Goal: Information Seeking & Learning: Learn about a topic

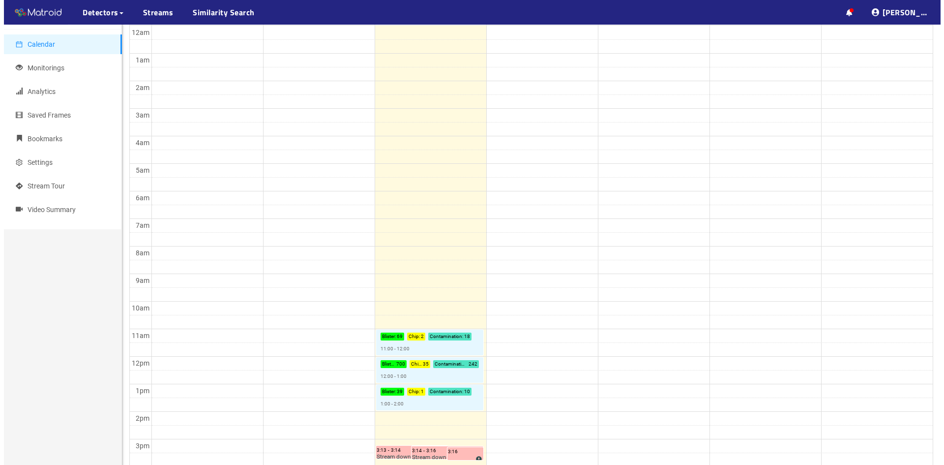
scroll to position [147, 0]
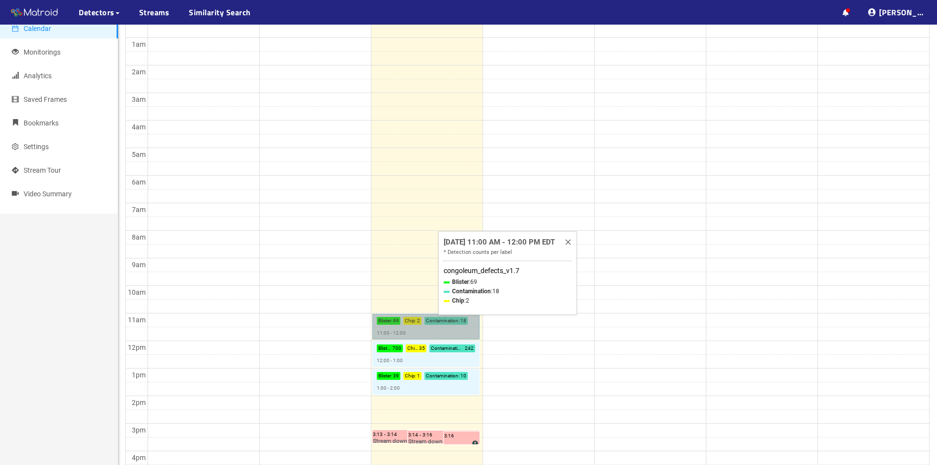
click at [416, 322] on link "Blister : 69 Chip : 2 Contamination : 18 11:00 - 12:00" at bounding box center [425, 327] width 107 height 26
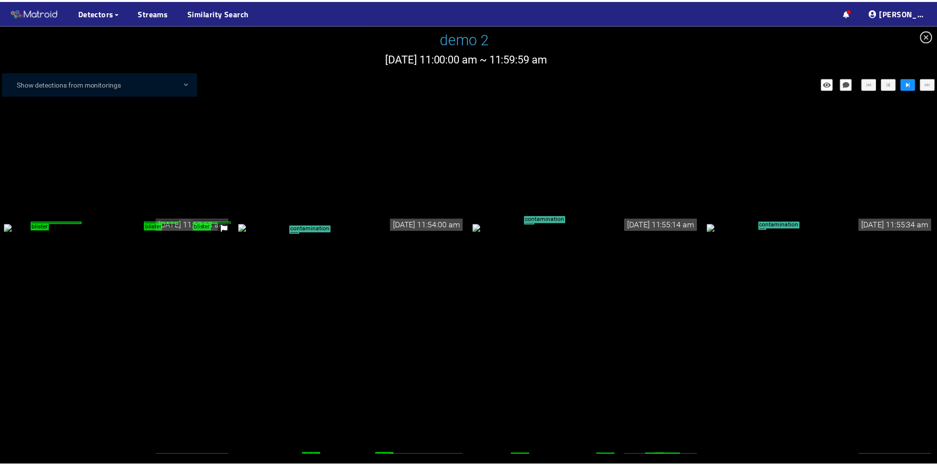
scroll to position [571, 0]
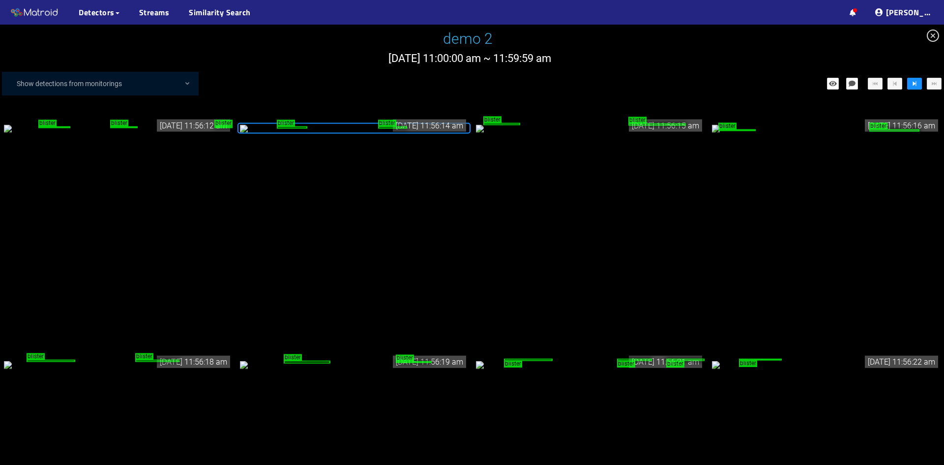
click at [930, 33] on icon "close-circle" at bounding box center [933, 35] width 12 height 12
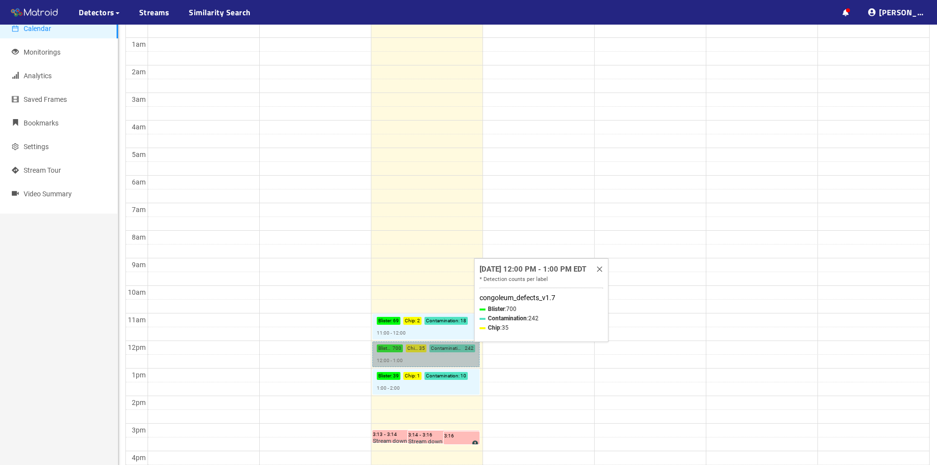
click at [437, 349] on link "Blister : 700 Chip : 35 Contamination : 242 12:00 - 1:00" at bounding box center [425, 354] width 107 height 26
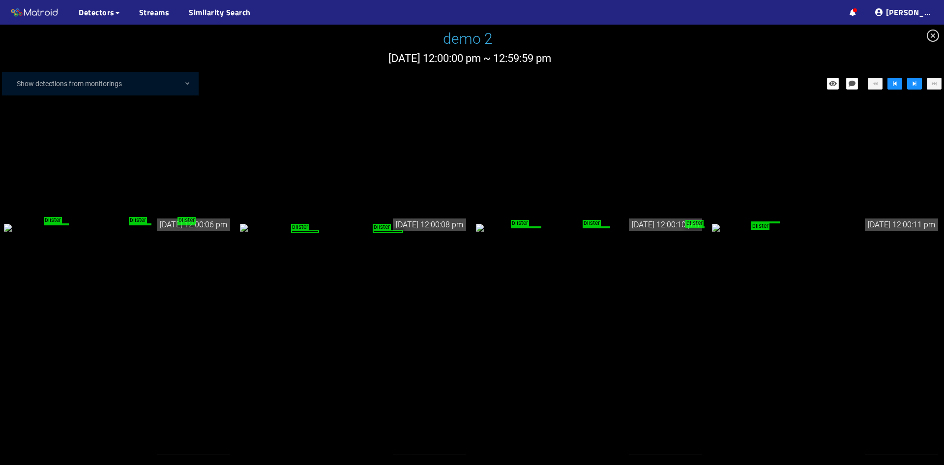
click at [932, 35] on icon "close-circle" at bounding box center [933, 35] width 12 height 12
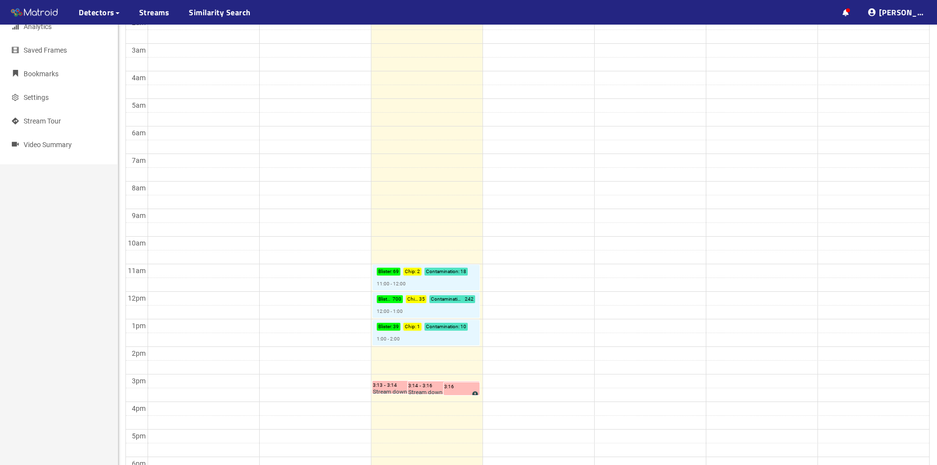
scroll to position [246, 0]
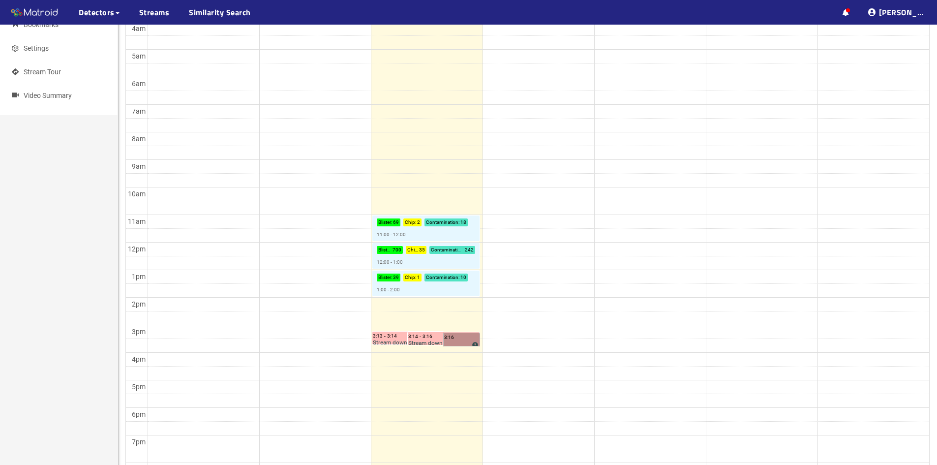
click at [453, 338] on link "3:16 Stream down" at bounding box center [461, 339] width 36 height 13
drag, startPoint x: 434, startPoint y: 234, endPoint x: 534, endPoint y: 209, distance: 103.3
click at [534, 209] on td at bounding box center [537, 208] width 781 height 14
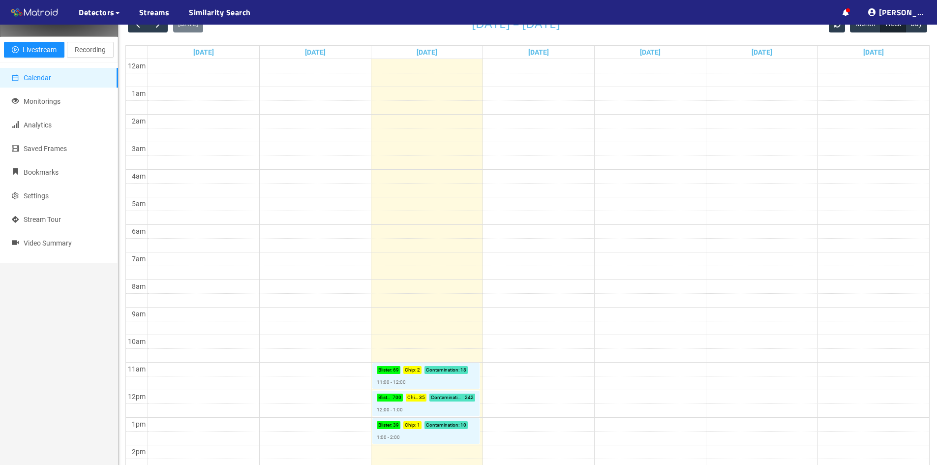
scroll to position [0, 0]
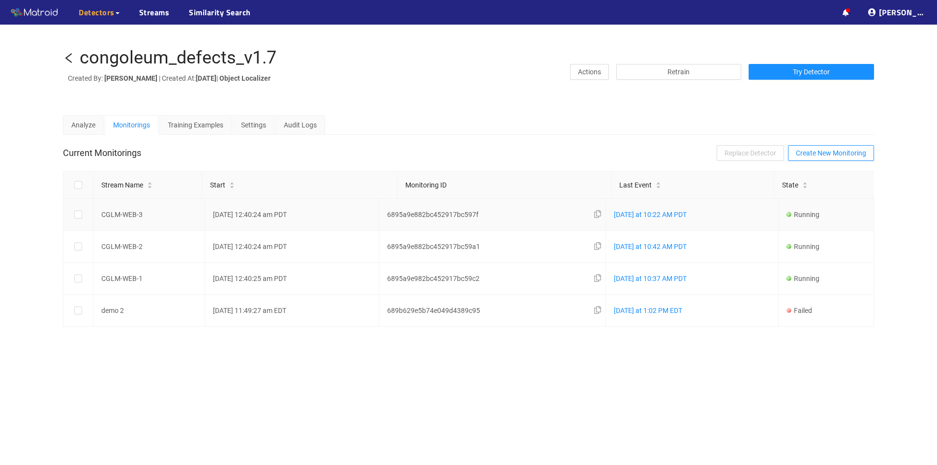
click at [247, 216] on td "08/08/2025 12:40:24 am PDT" at bounding box center [292, 215] width 175 height 32
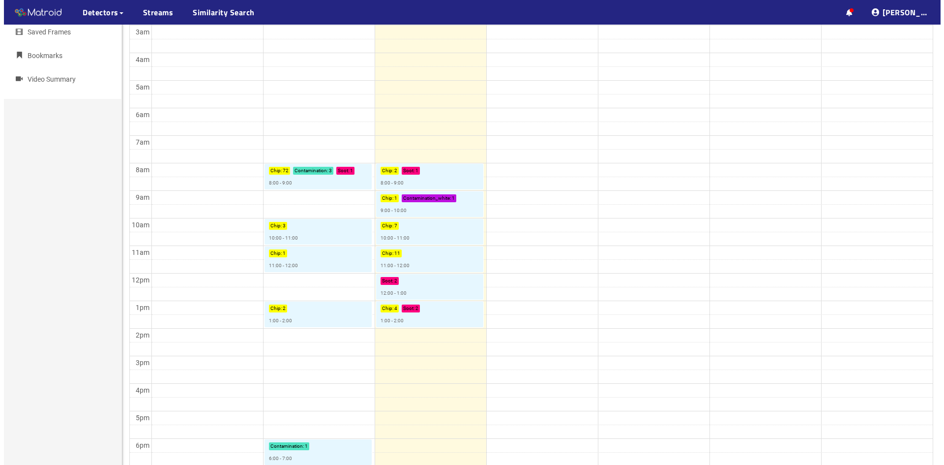
scroll to position [246, 0]
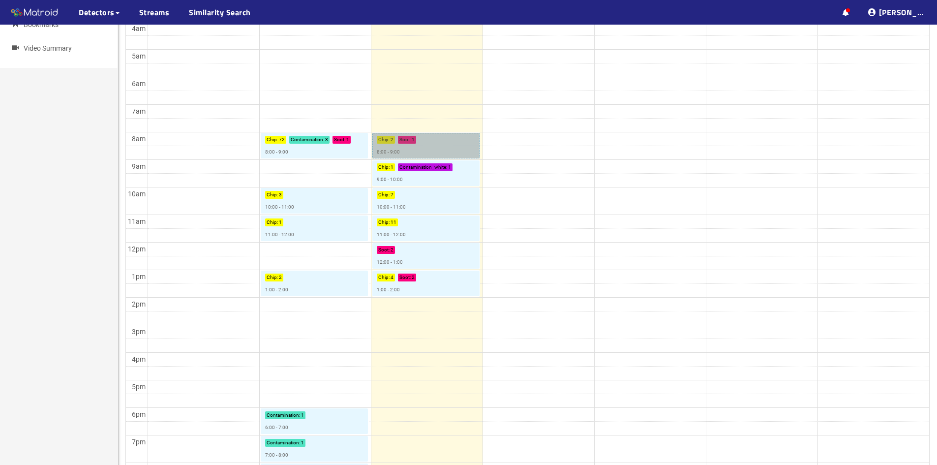
click at [409, 138] on link "Chip : 2 Soot : 1 8:00 - 9:00" at bounding box center [425, 146] width 107 height 26
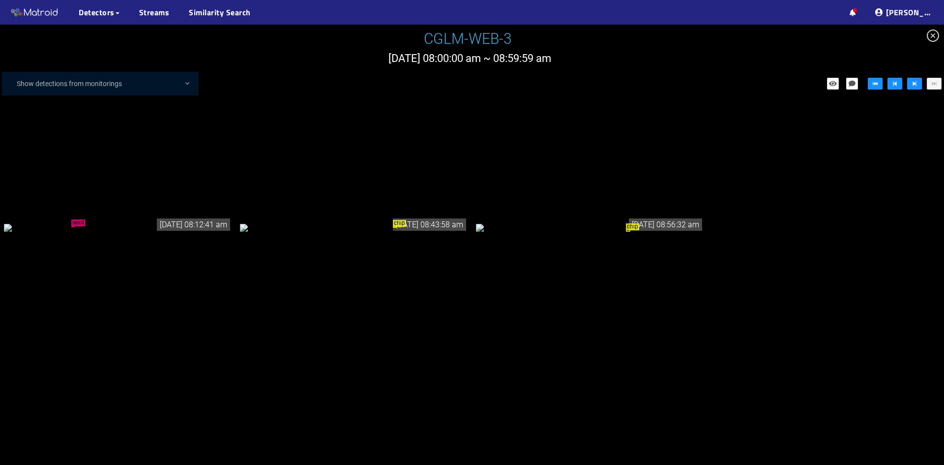
click at [117, 222] on div "soot" at bounding box center [118, 227] width 228 height 11
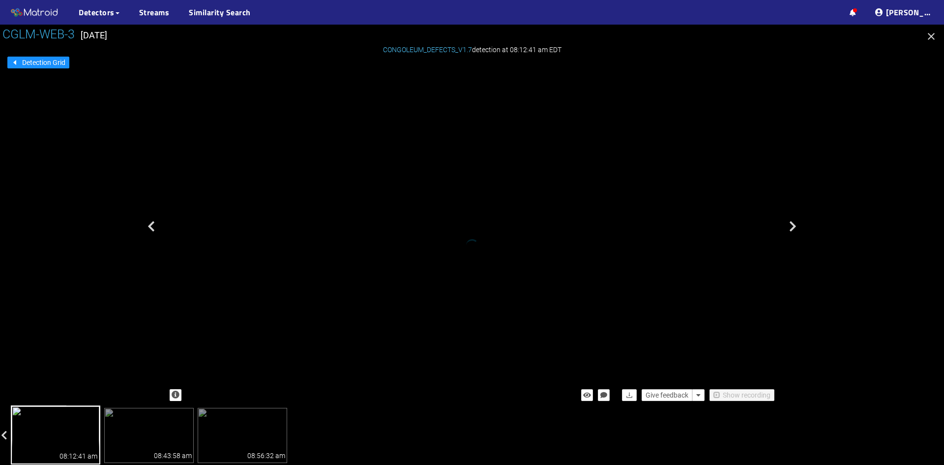
drag, startPoint x: 399, startPoint y: 200, endPoint x: 415, endPoint y: 249, distance: 51.8
click at [407, 142] on div "soot" at bounding box center [397, 130] width 19 height 24
drag, startPoint x: 445, startPoint y: 299, endPoint x: 436, endPoint y: 280, distance: 21.1
click at [457, 208] on div "soot" at bounding box center [462, 201] width 10 height 13
click at [148, 432] on img at bounding box center [148, 435] width 89 height 55
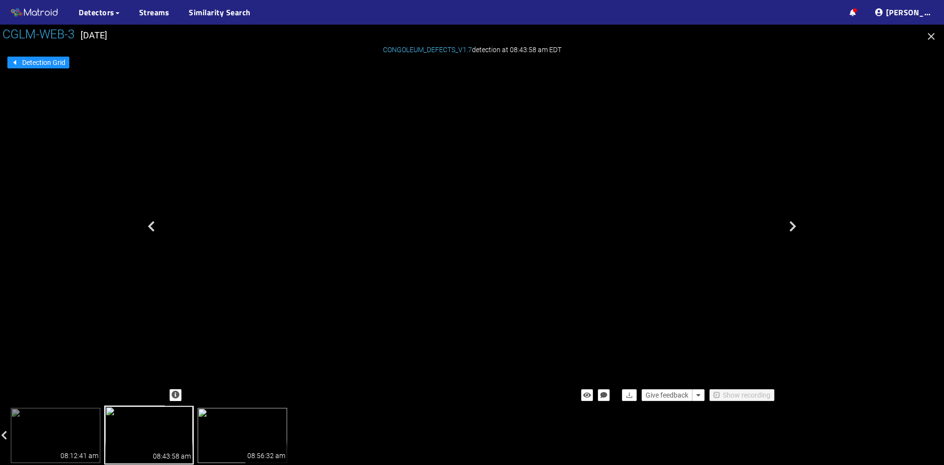
click at [220, 438] on img at bounding box center [242, 435] width 89 height 55
drag, startPoint x: 555, startPoint y: 299, endPoint x: 551, endPoint y: 147, distance: 153.0
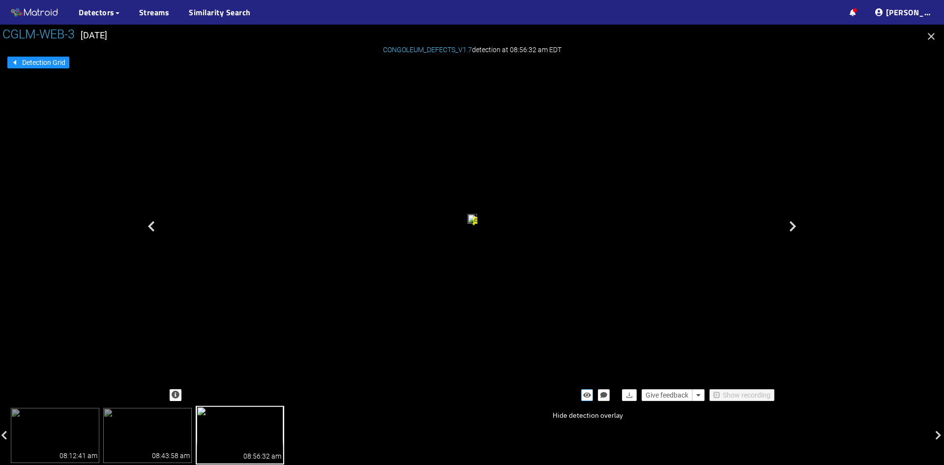
click at [588, 393] on icon "button" at bounding box center [587, 394] width 8 height 7
click at [143, 423] on img at bounding box center [147, 435] width 88 height 55
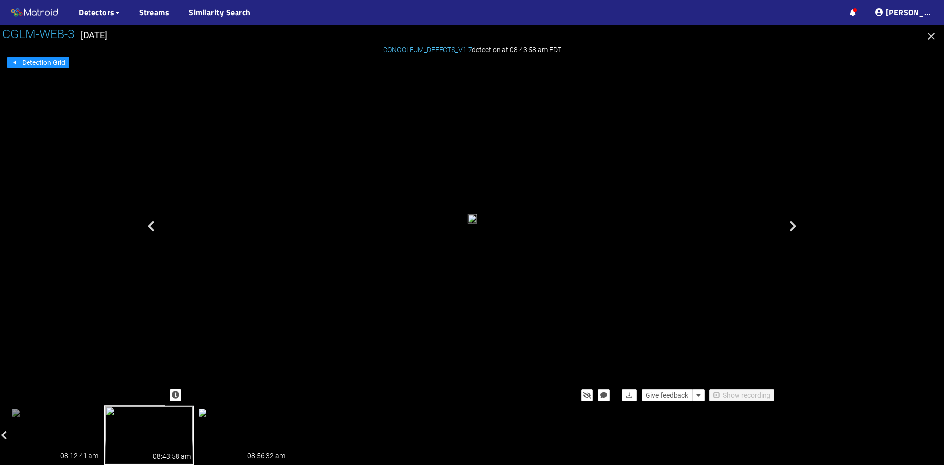
click at [235, 432] on img at bounding box center [242, 435] width 89 height 55
click at [72, 427] on img at bounding box center [55, 435] width 88 height 55
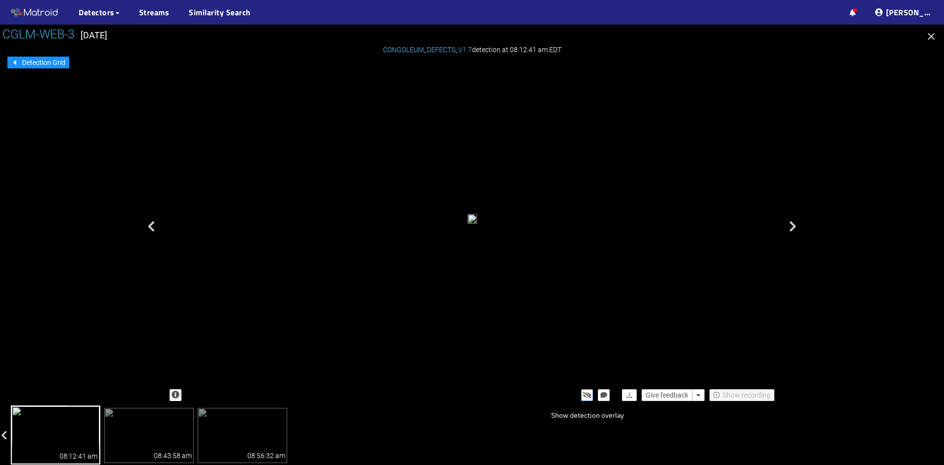
click at [585, 396] on icon "button" at bounding box center [587, 394] width 9 height 7
click at [930, 35] on icon "button" at bounding box center [931, 36] width 7 height 7
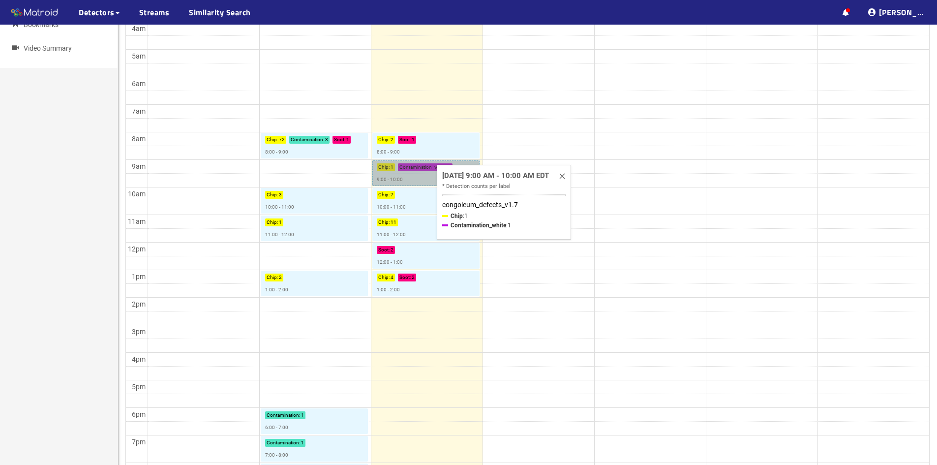
click at [414, 168] on link "Chip : 1 Contamination_white : 1 9:00 - 10:00" at bounding box center [425, 173] width 107 height 26
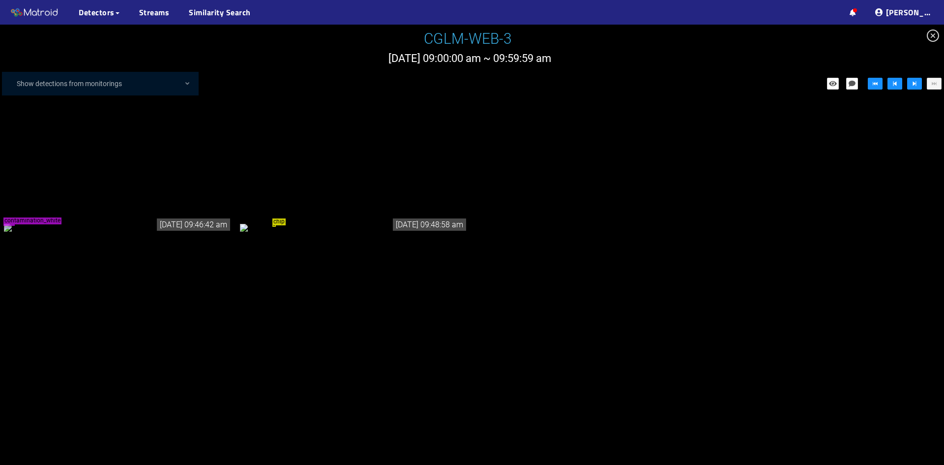
click at [175, 233] on div "contamination_white" at bounding box center [118, 227] width 228 height 11
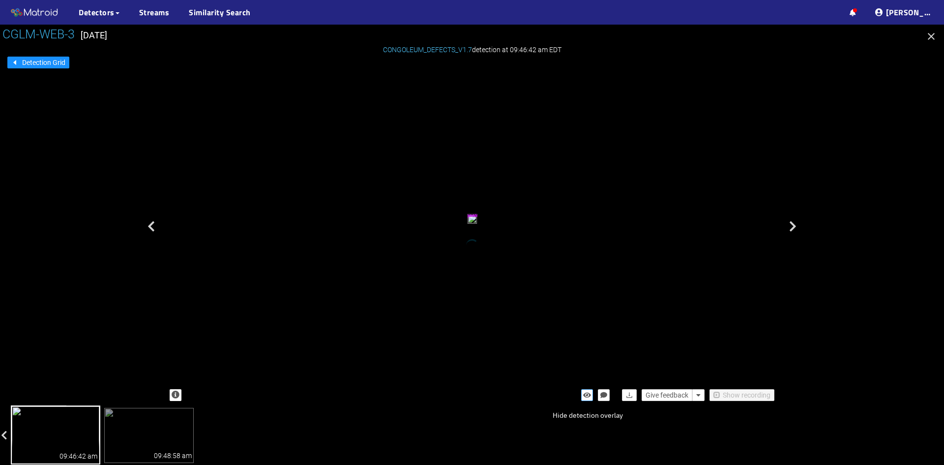
click at [587, 393] on icon "button" at bounding box center [587, 394] width 8 height 7
click at [587, 393] on icon "button" at bounding box center [587, 394] width 9 height 7
click at [141, 437] on img at bounding box center [148, 435] width 89 height 55
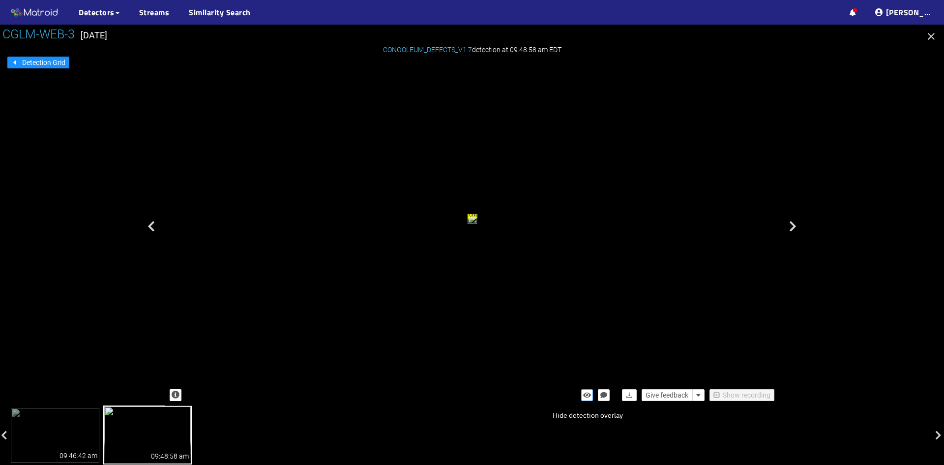
click at [587, 393] on icon "button" at bounding box center [587, 394] width 8 height 7
click at [585, 396] on icon "button" at bounding box center [587, 394] width 9 height 7
click at [930, 35] on icon "button" at bounding box center [931, 36] width 7 height 7
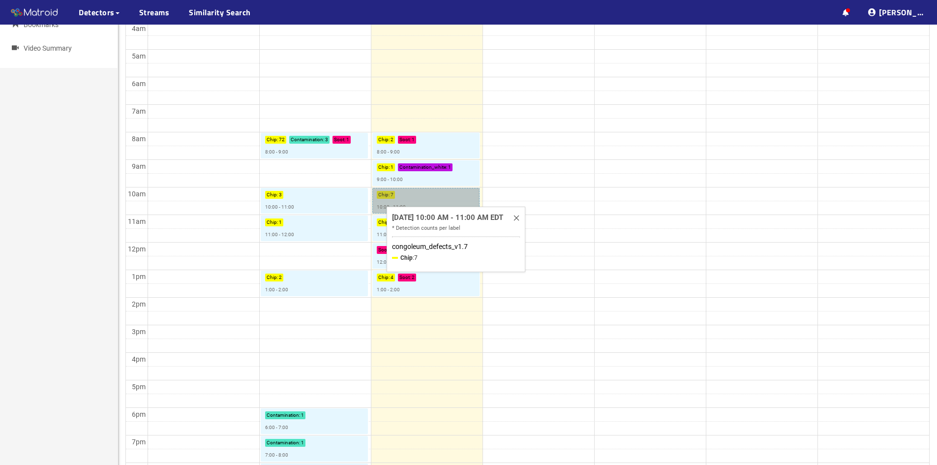
click at [404, 201] on link "Chip : 7 10:00 - 11:00" at bounding box center [425, 201] width 107 height 26
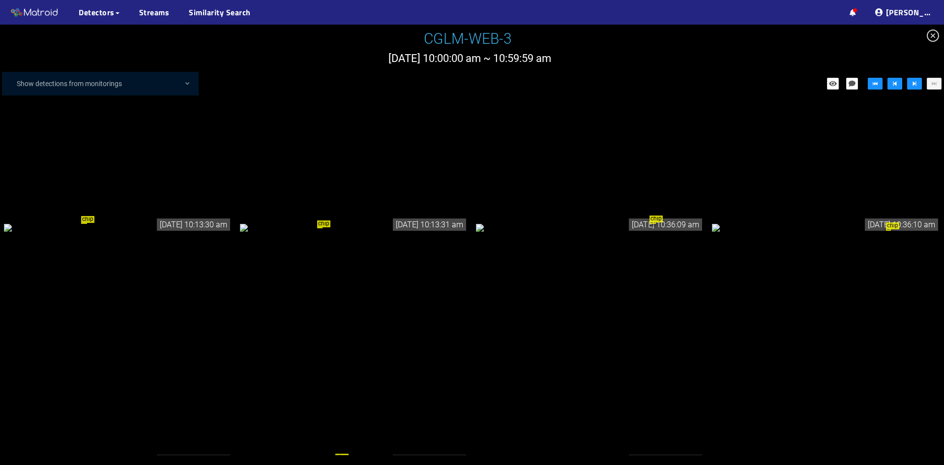
click at [169, 228] on div "chip" at bounding box center [118, 227] width 228 height 11
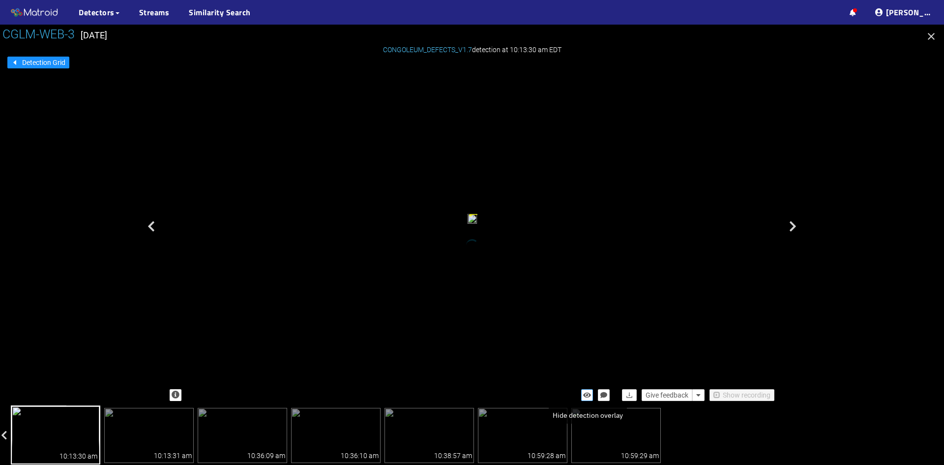
click at [583, 394] on icon "button" at bounding box center [587, 394] width 8 height 7
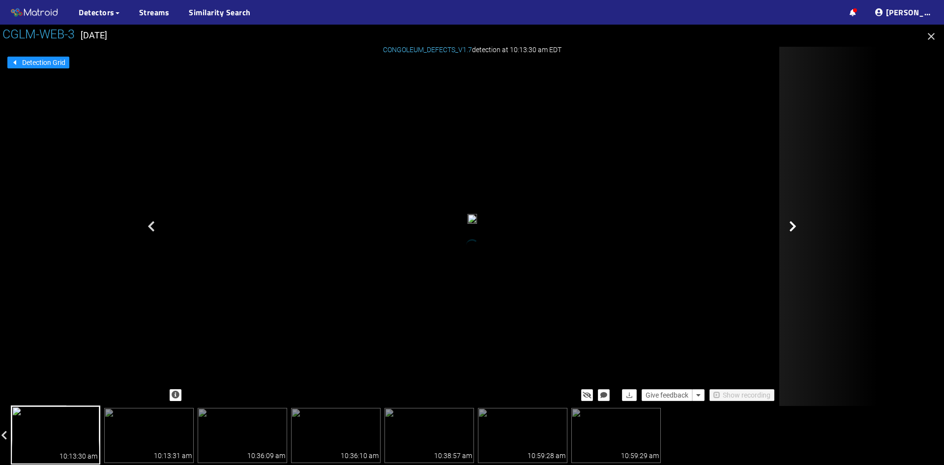
click at [790, 225] on icon at bounding box center [792, 226] width 7 height 12
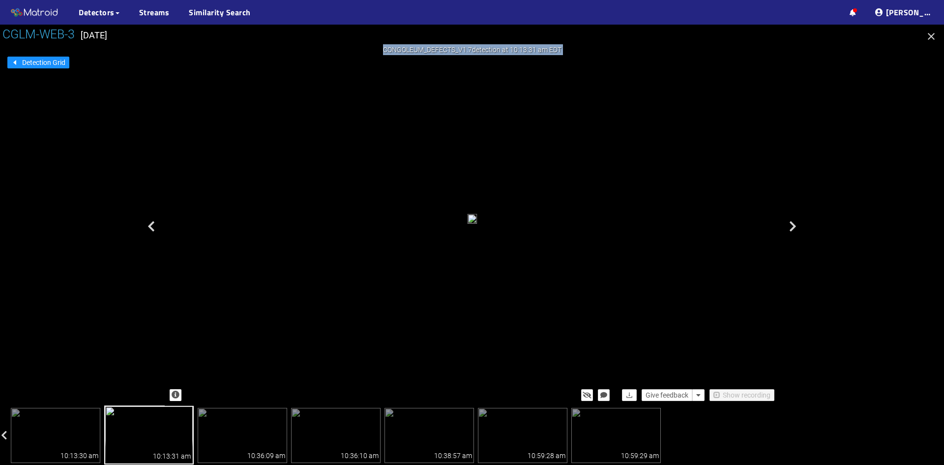
drag, startPoint x: 790, startPoint y: 225, endPoint x: 683, endPoint y: 224, distance: 106.7
click at [683, 224] on div "CONGOLEUM_DEFECTS_V1.7 detection at 10:13:31 am EDT Give feedback Show recording" at bounding box center [472, 226] width 615 height 359
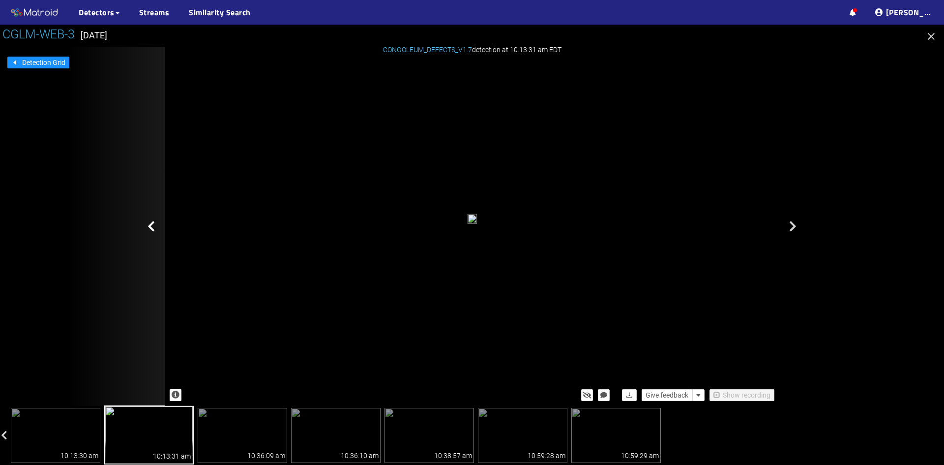
click at [148, 228] on icon at bounding box center [150, 226] width 7 height 12
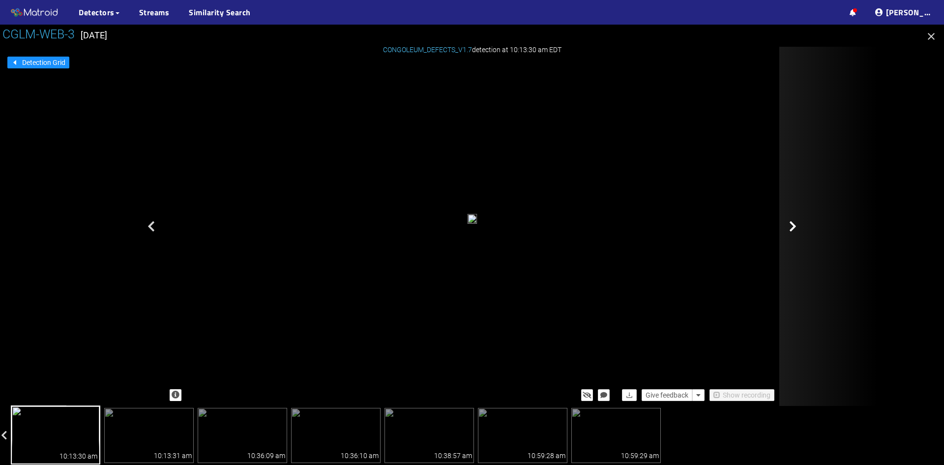
click at [794, 224] on icon at bounding box center [792, 226] width 7 height 12
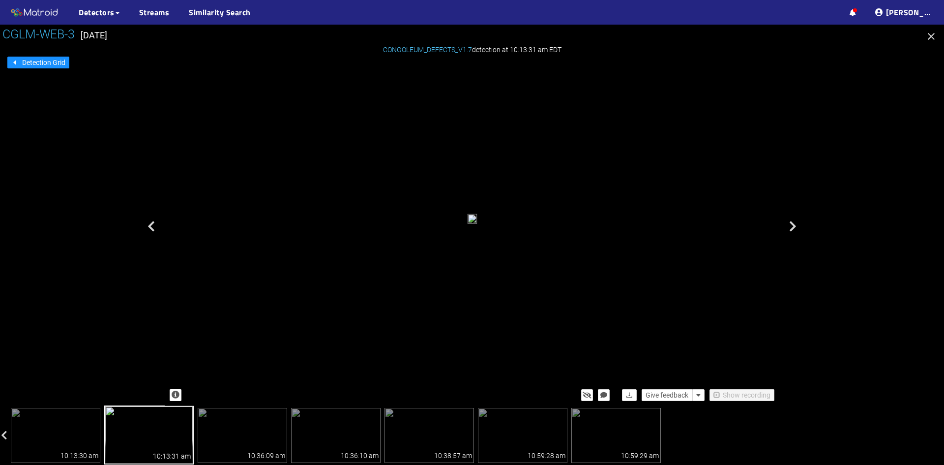
click at [794, 224] on icon at bounding box center [792, 226] width 7 height 12
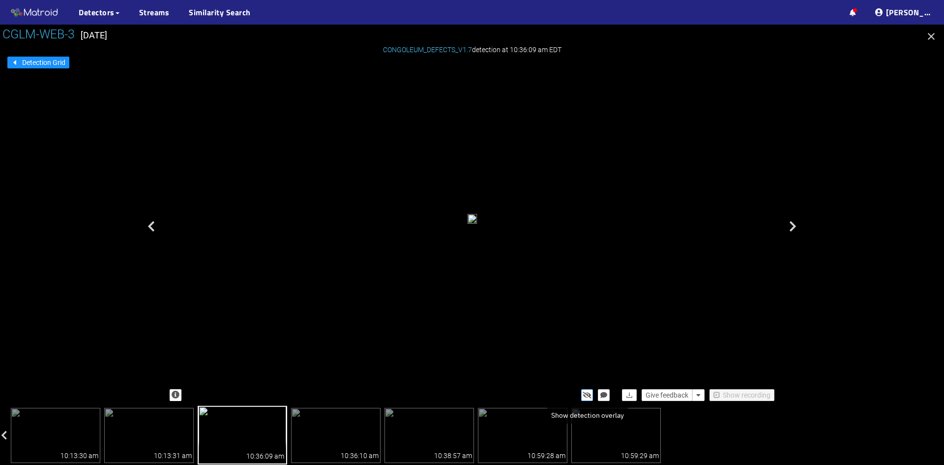
click at [589, 393] on icon "button" at bounding box center [587, 394] width 9 height 7
click at [589, 393] on icon "button" at bounding box center [587, 394] width 8 height 7
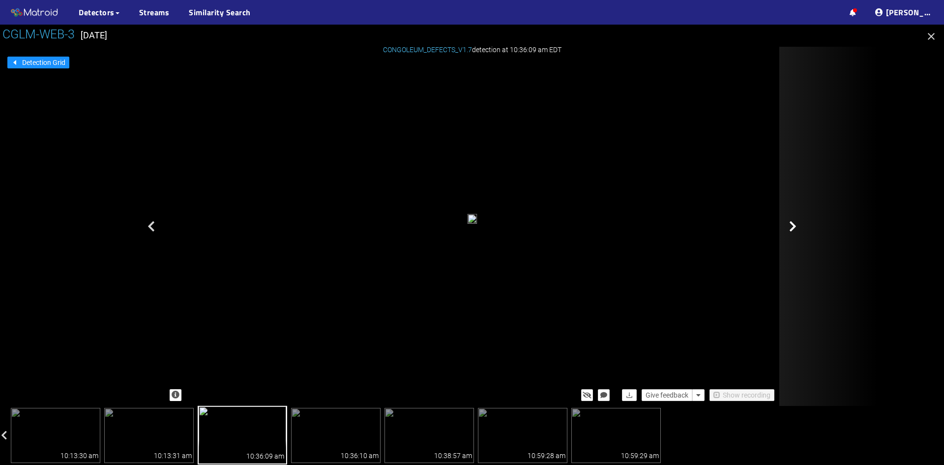
click at [793, 226] on icon at bounding box center [792, 226] width 7 height 12
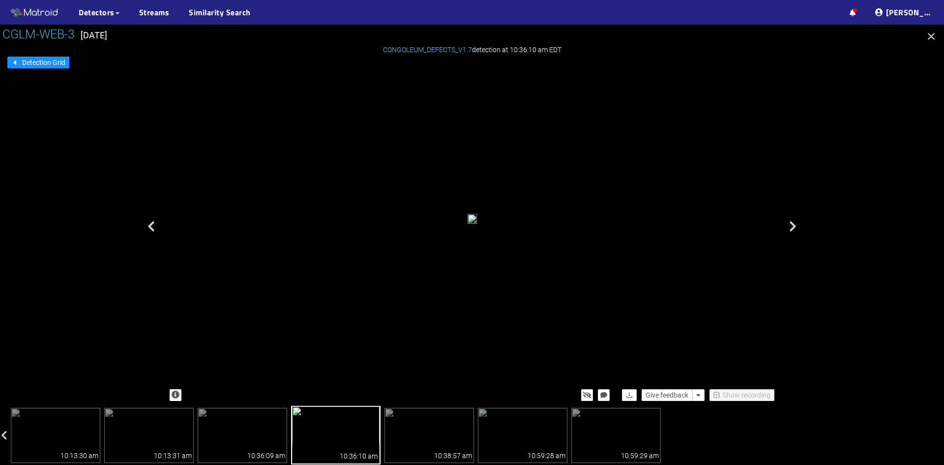
click at [793, 226] on icon at bounding box center [792, 226] width 7 height 12
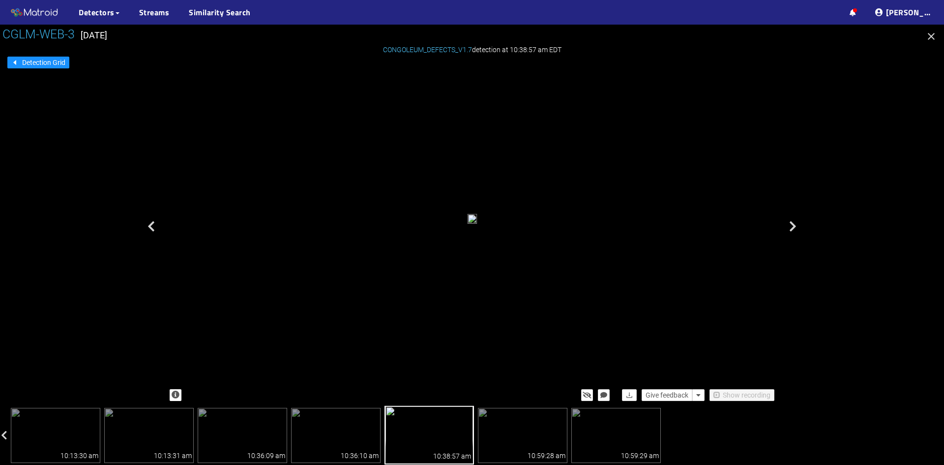
click at [793, 226] on icon at bounding box center [792, 226] width 7 height 12
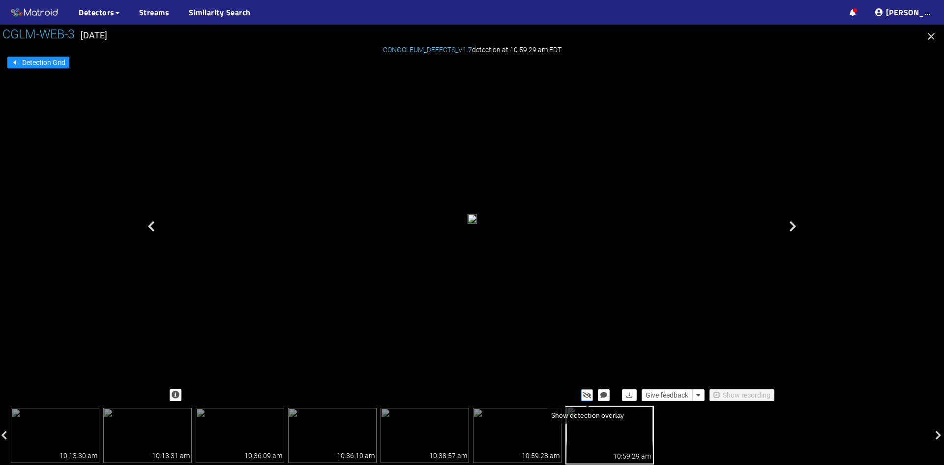
click at [586, 397] on icon "button" at bounding box center [587, 394] width 9 height 7
click at [586, 396] on icon "button" at bounding box center [587, 394] width 8 height 7
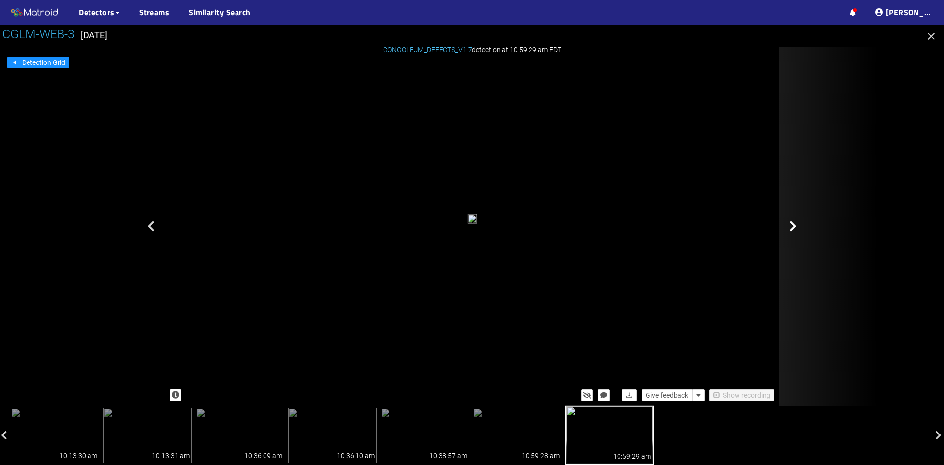
click at [790, 225] on icon at bounding box center [792, 226] width 7 height 12
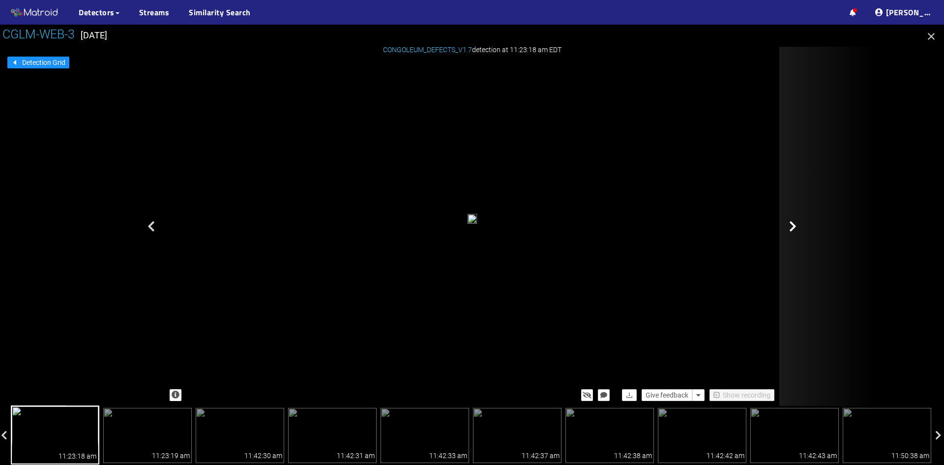
click at [790, 225] on icon at bounding box center [792, 226] width 7 height 12
click at [792, 226] on icon at bounding box center [792, 226] width 7 height 12
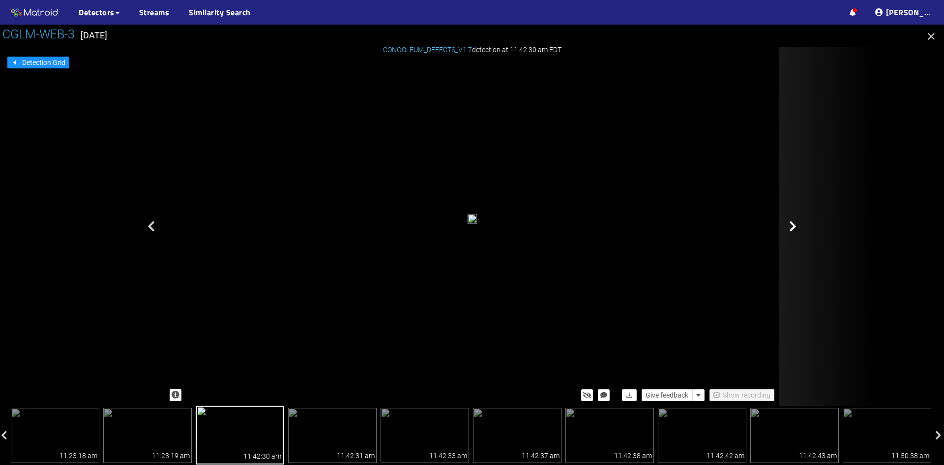
click at [793, 226] on icon at bounding box center [792, 226] width 7 height 12
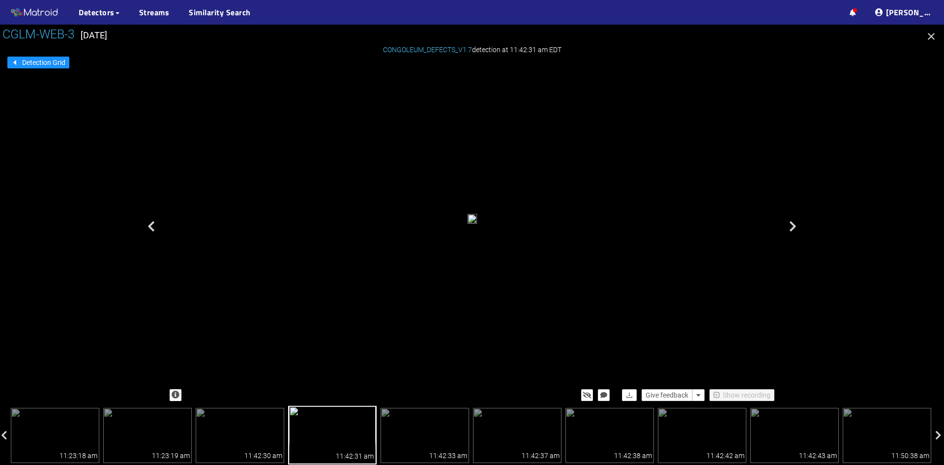
click at [793, 226] on icon at bounding box center [792, 226] width 7 height 12
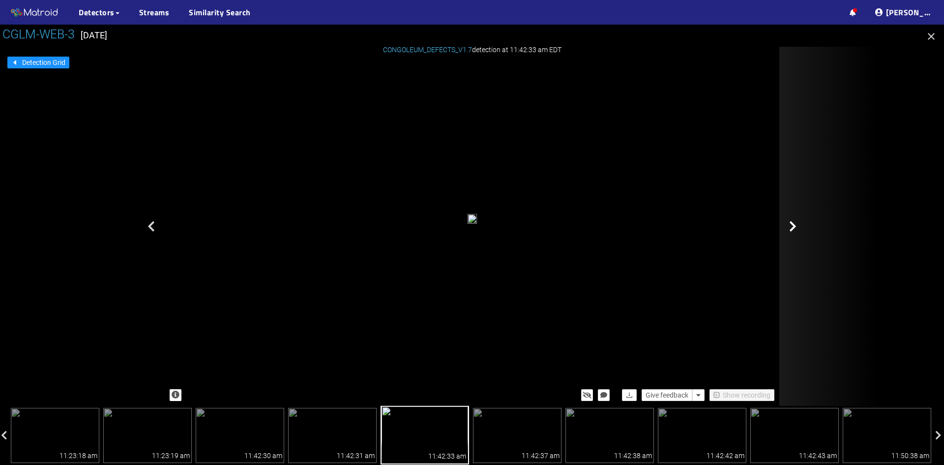
click at [794, 227] on icon at bounding box center [792, 226] width 7 height 12
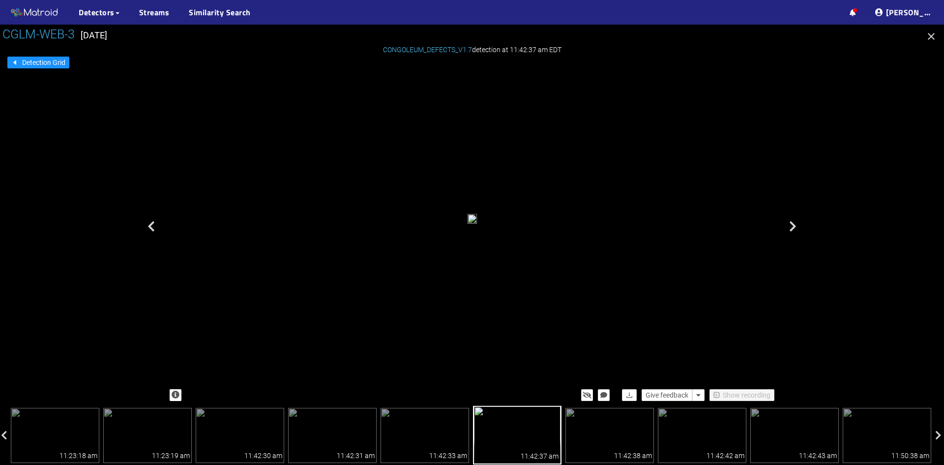
click at [794, 227] on icon at bounding box center [792, 226] width 7 height 12
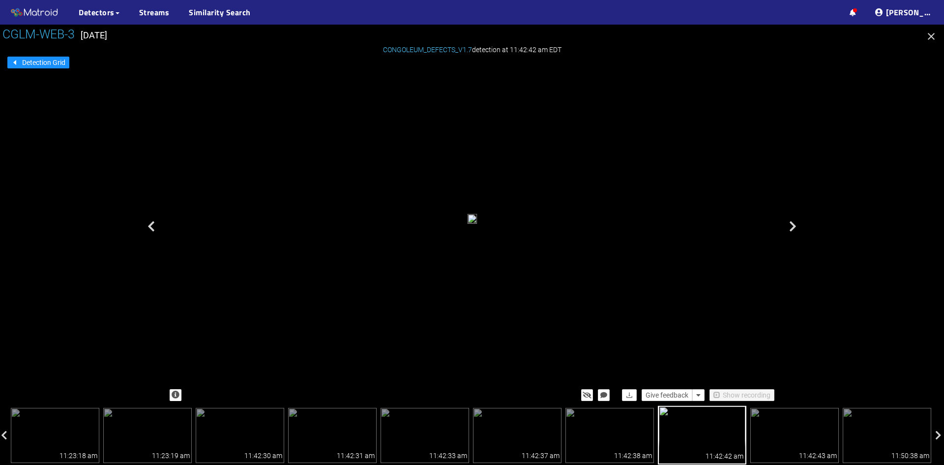
click at [794, 227] on icon at bounding box center [792, 226] width 7 height 12
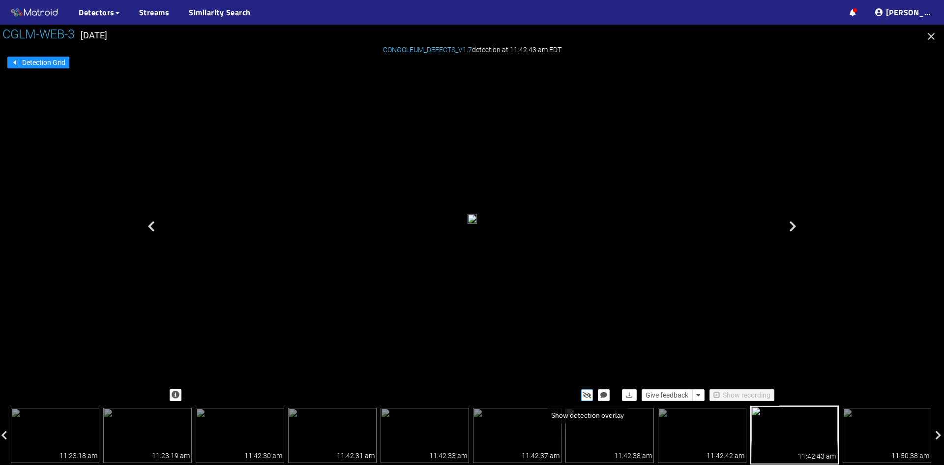
click at [586, 393] on icon "button" at bounding box center [587, 394] width 9 height 7
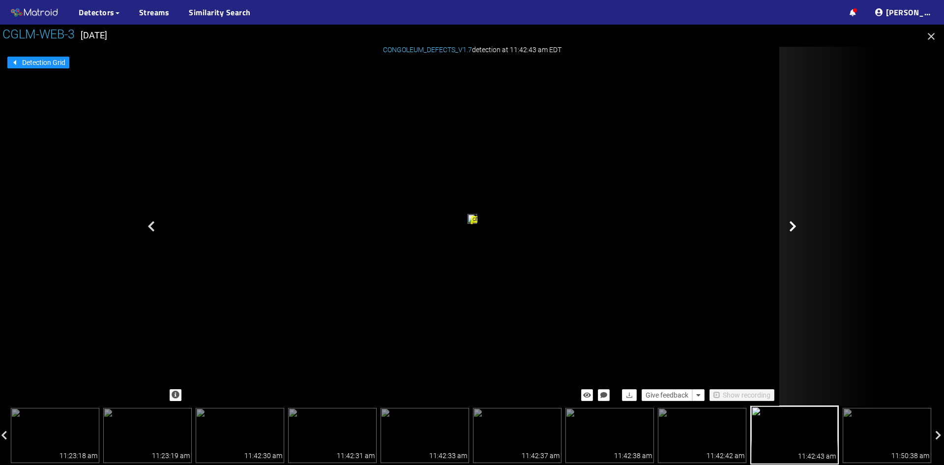
click at [794, 224] on icon at bounding box center [792, 226] width 7 height 12
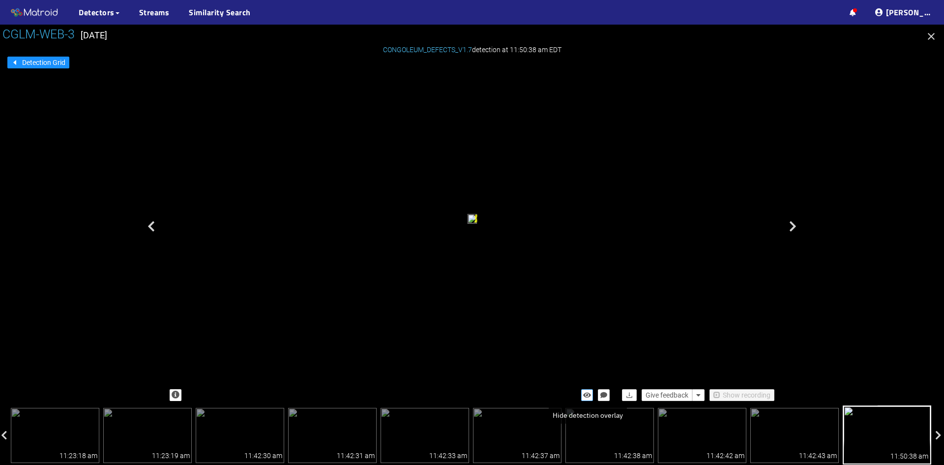
click at [584, 393] on button "button" at bounding box center [587, 395] width 12 height 12
click at [584, 393] on icon "button" at bounding box center [587, 394] width 9 height 7
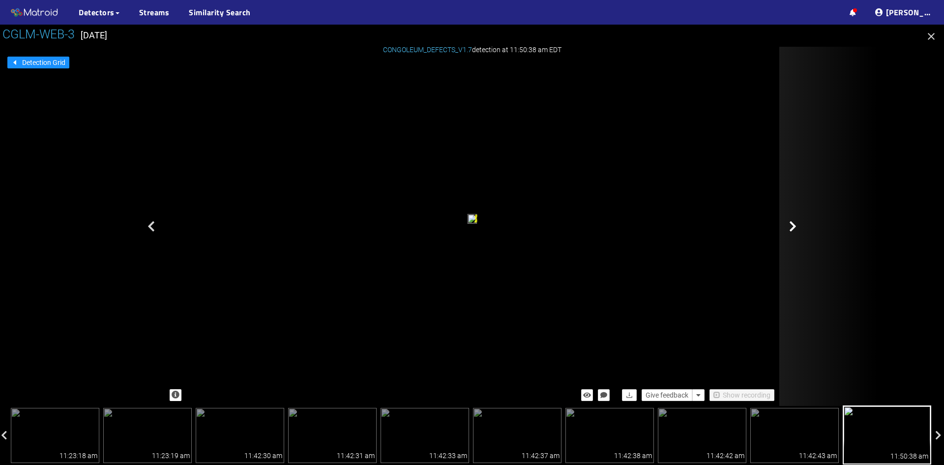
click at [798, 223] on div at bounding box center [828, 226] width 98 height 359
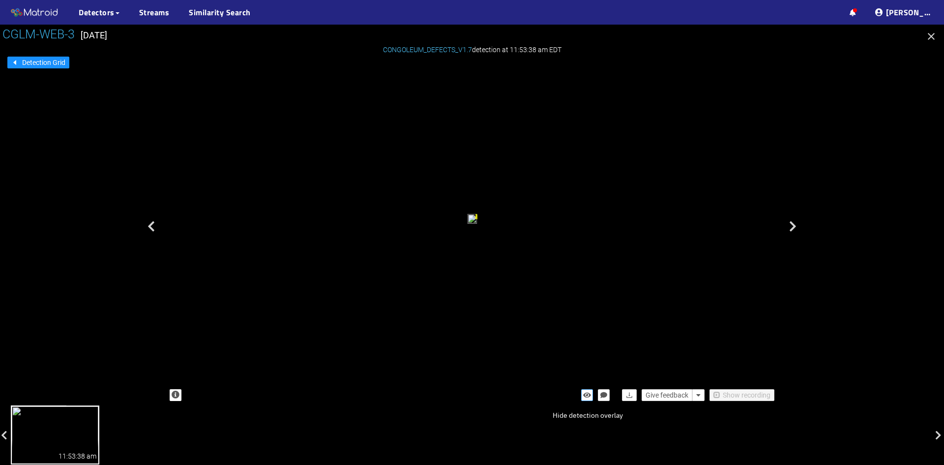
click at [588, 393] on icon "button" at bounding box center [587, 394] width 8 height 7
click at [587, 392] on icon "button" at bounding box center [587, 394] width 9 height 7
click at [933, 34] on icon "button" at bounding box center [931, 36] width 12 height 12
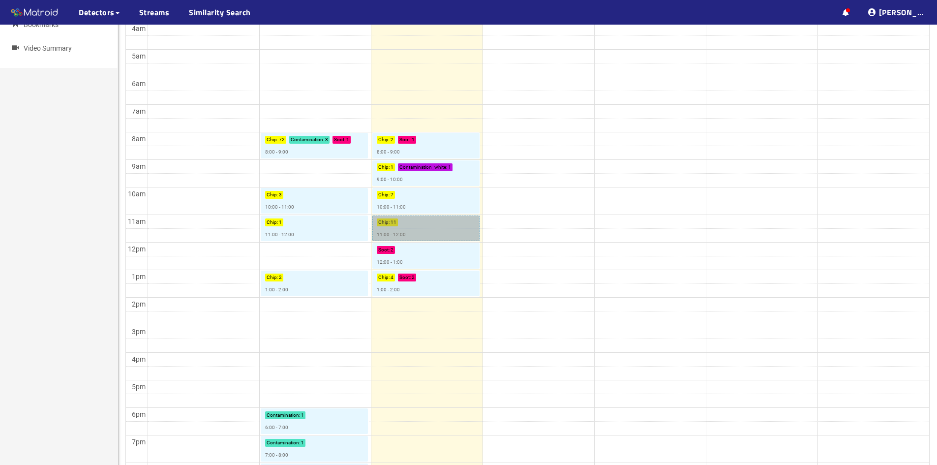
click at [414, 232] on link "Chip : 11 11:00 - 12:00" at bounding box center [425, 228] width 107 height 26
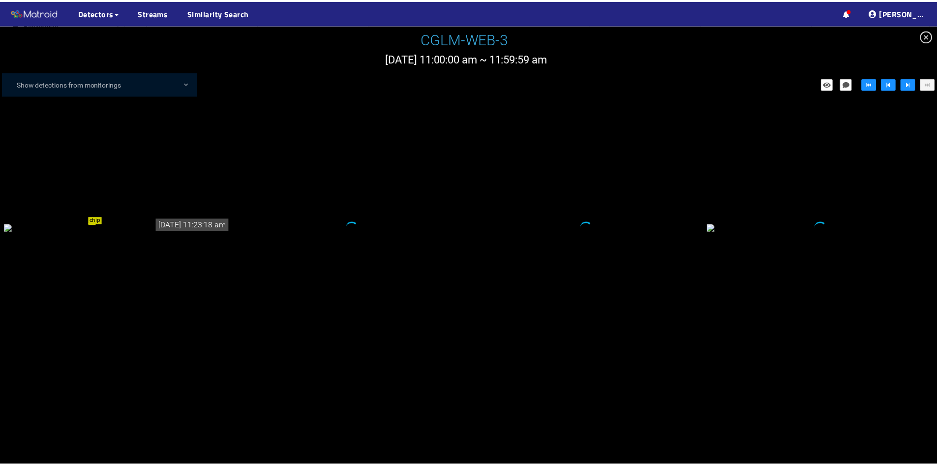
scroll to position [343, 0]
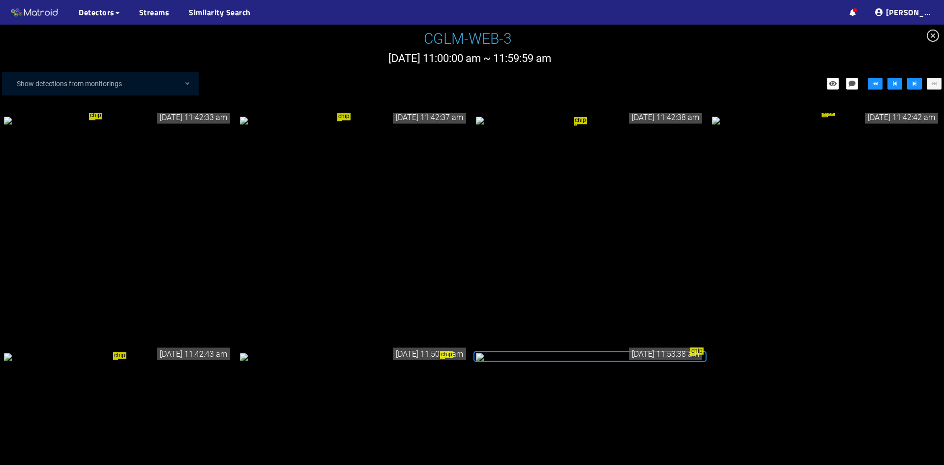
click at [936, 34] on icon "close-circle" at bounding box center [933, 35] width 12 height 12
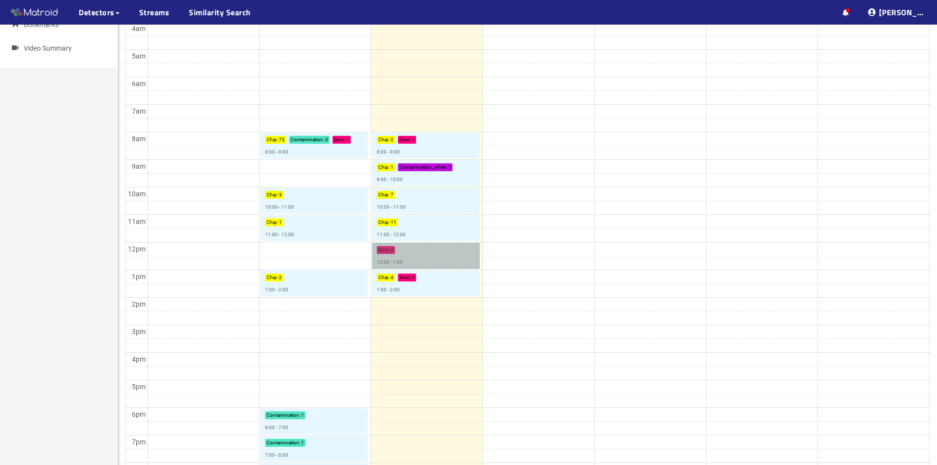
click at [420, 254] on link "Soot : 2 12:00 - 1:00" at bounding box center [425, 256] width 107 height 26
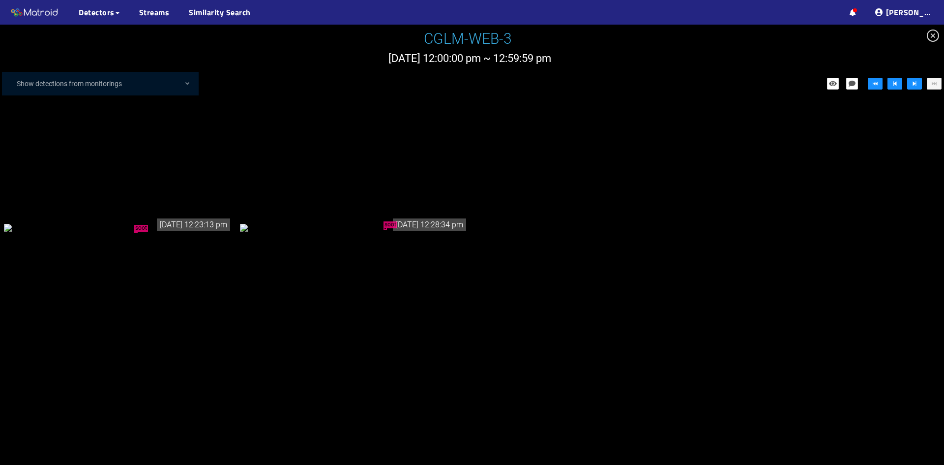
click at [420, 233] on div "soot" at bounding box center [354, 227] width 228 height 11
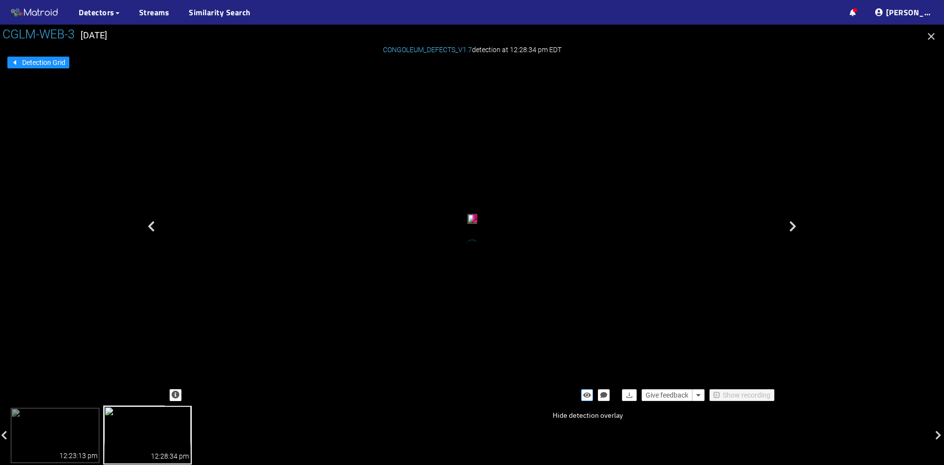
click at [589, 396] on icon "button" at bounding box center [587, 394] width 8 height 7
click at [930, 35] on icon "button" at bounding box center [931, 36] width 7 height 7
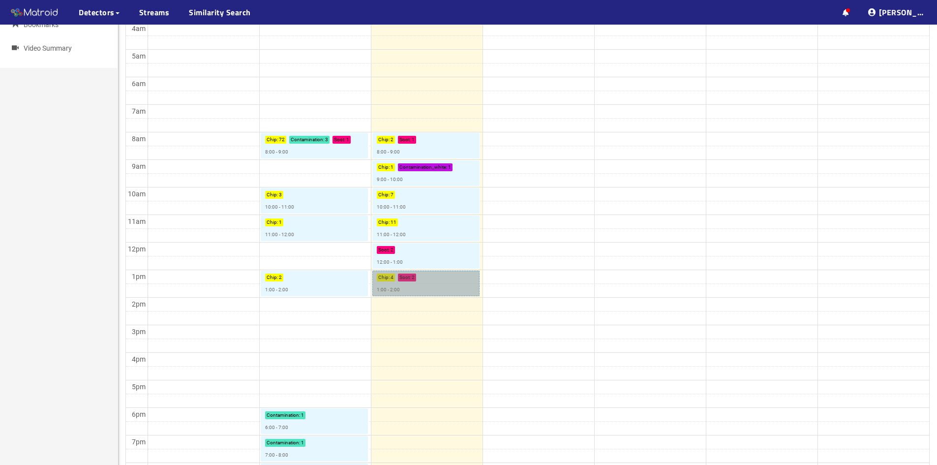
click at [431, 272] on link "Chip : 4 Soot : 2 1:00 - 2:00" at bounding box center [425, 283] width 107 height 26
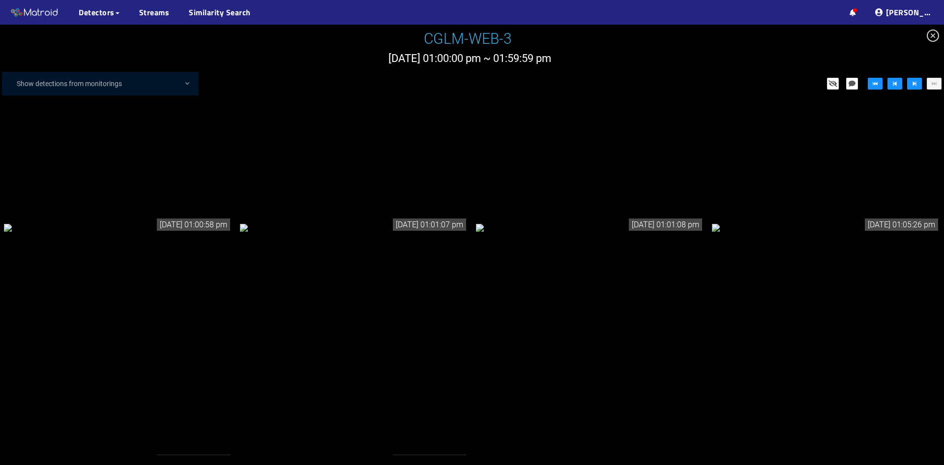
click at [177, 227] on div at bounding box center [118, 227] width 228 height 11
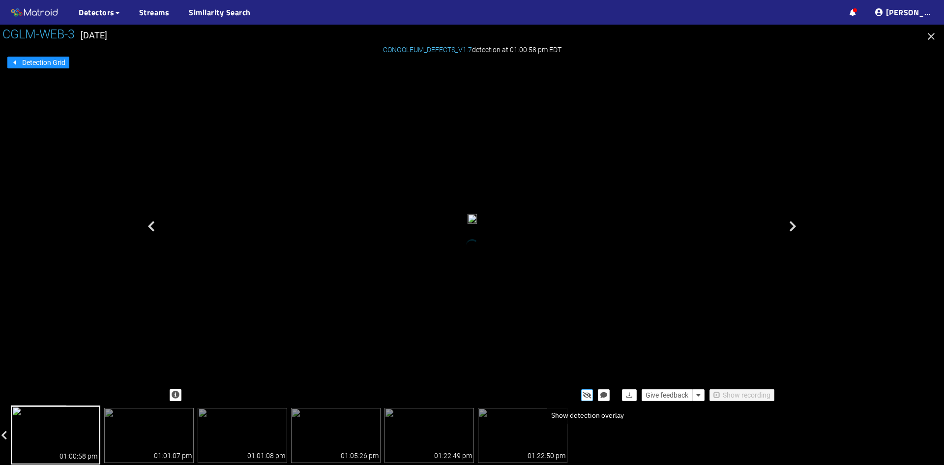
click at [588, 393] on icon "button" at bounding box center [587, 394] width 9 height 7
click at [588, 393] on icon "button" at bounding box center [587, 394] width 8 height 7
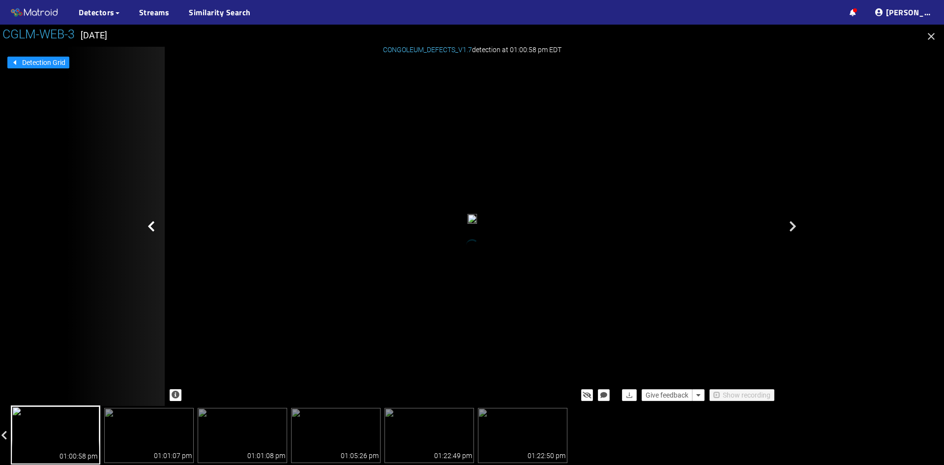
click at [151, 225] on icon at bounding box center [150, 226] width 7 height 12
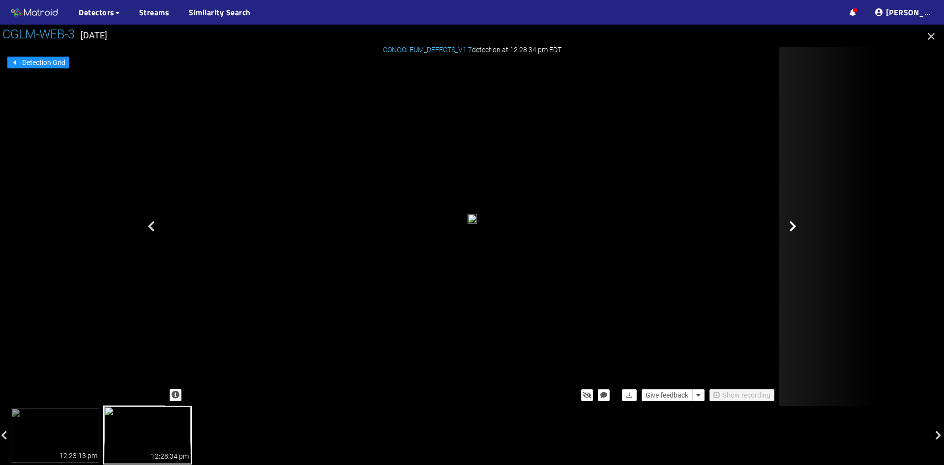
click at [791, 225] on icon at bounding box center [792, 226] width 7 height 12
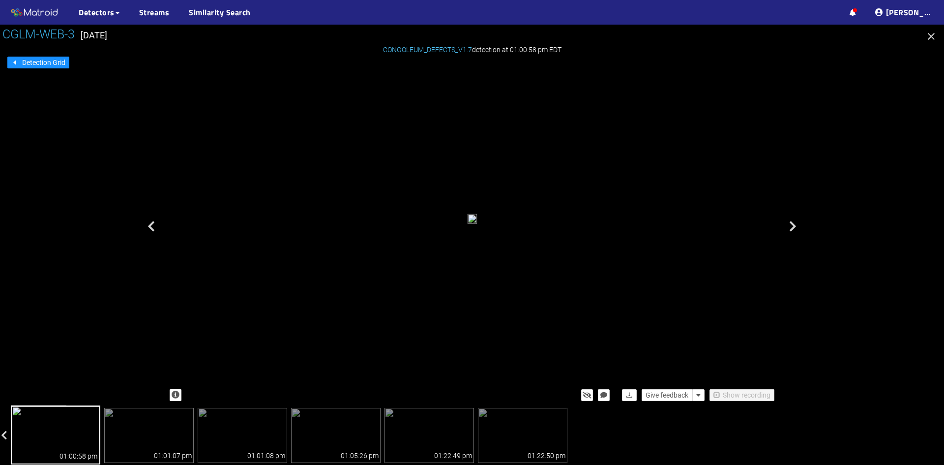
click at [791, 225] on icon at bounding box center [792, 226] width 7 height 12
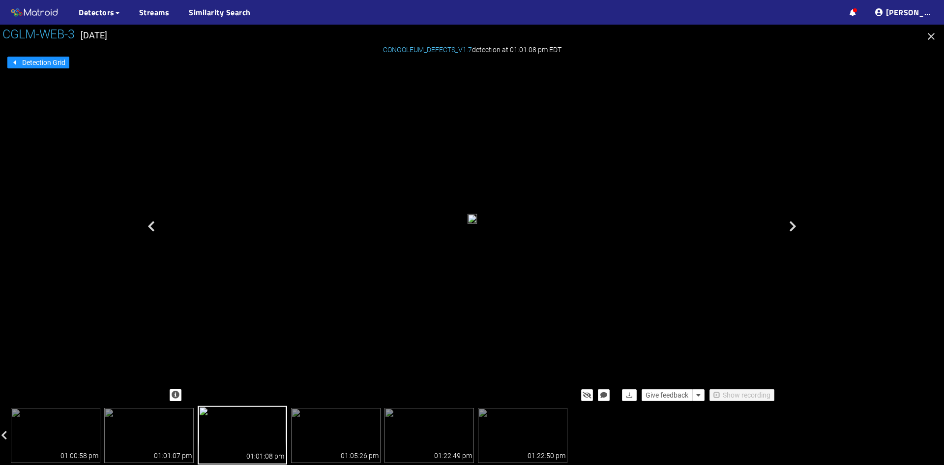
click at [791, 225] on icon at bounding box center [792, 226] width 7 height 12
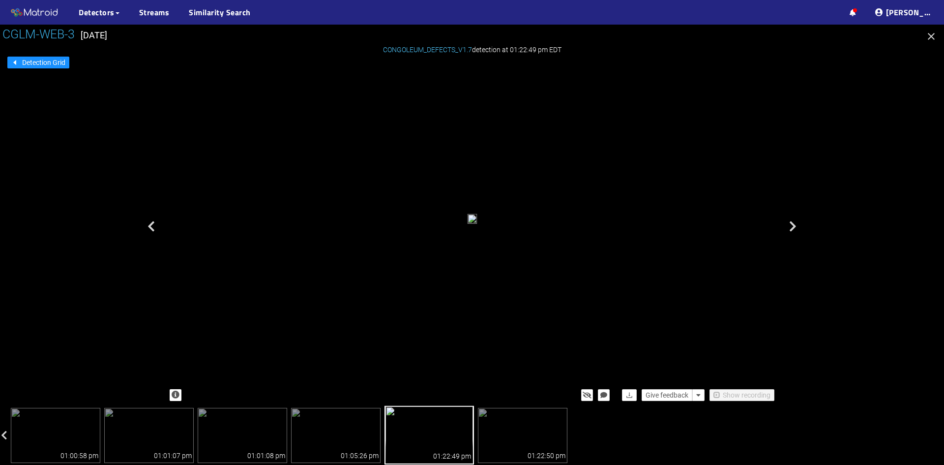
click at [791, 225] on icon at bounding box center [792, 226] width 7 height 12
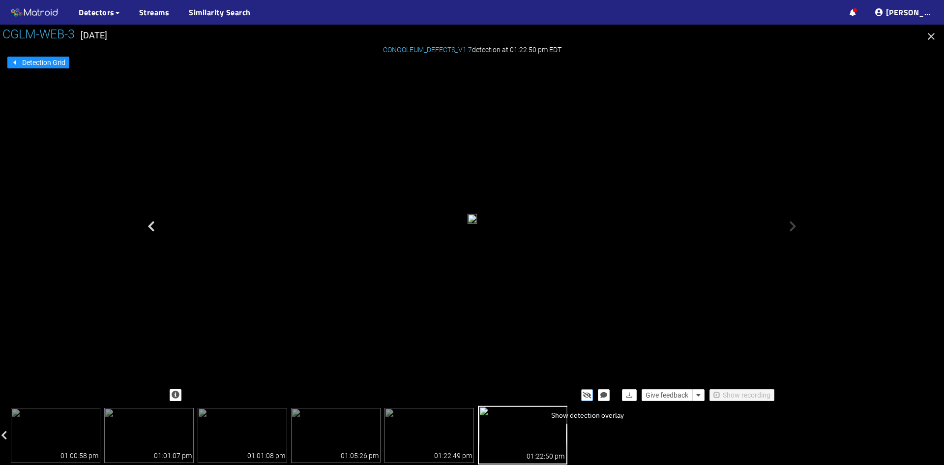
click at [588, 395] on icon "button" at bounding box center [587, 394] width 9 height 7
click at [588, 395] on icon "button" at bounding box center [587, 394] width 8 height 7
click at [931, 37] on icon "button" at bounding box center [931, 36] width 7 height 7
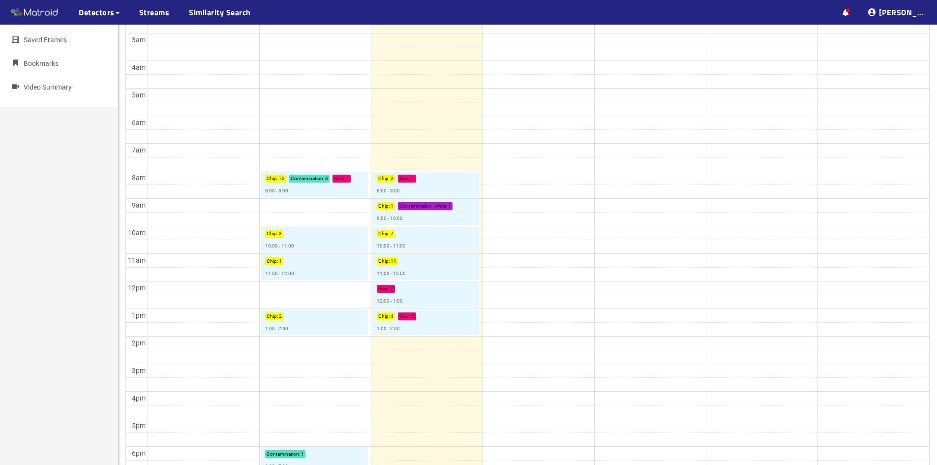
scroll to position [147, 0]
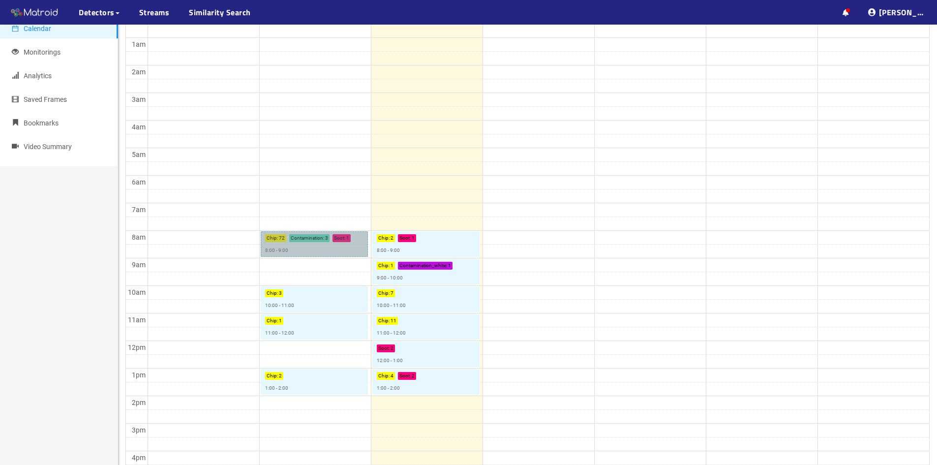
click at [301, 235] on link "Chip : 72 Contamination : 3 Soot : 1 8:00 - 9:00" at bounding box center [314, 244] width 107 height 26
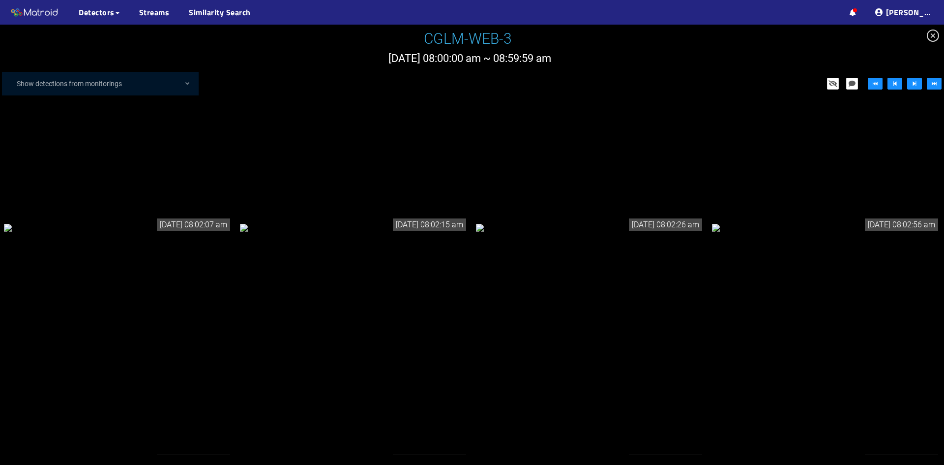
click at [167, 233] on div at bounding box center [118, 227] width 228 height 11
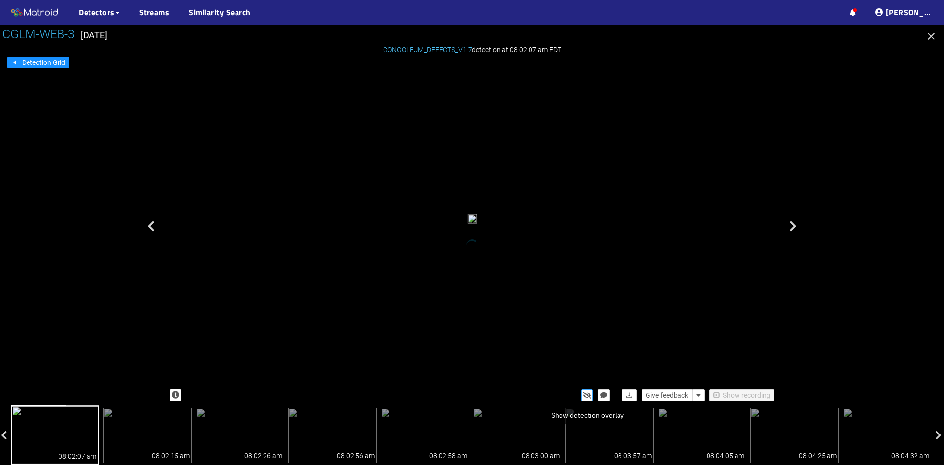
click at [586, 395] on icon "button" at bounding box center [587, 394] width 9 height 7
click at [586, 395] on icon "button" at bounding box center [587, 394] width 8 height 7
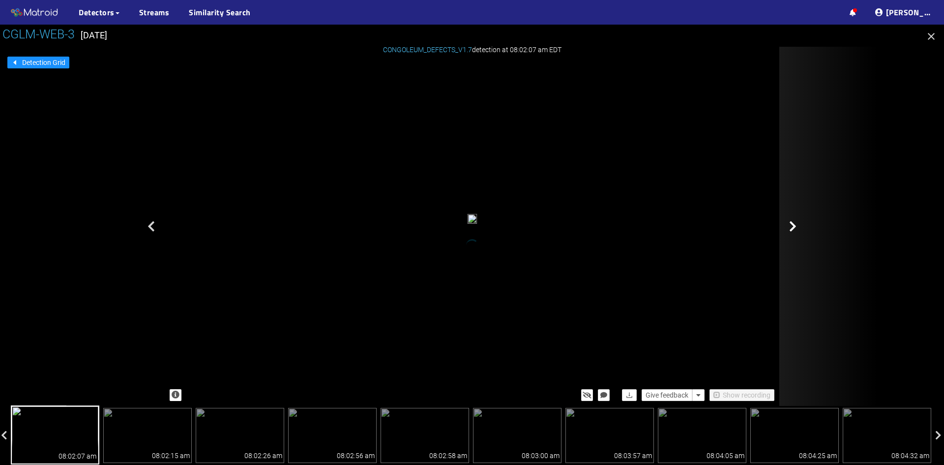
click at [794, 226] on icon at bounding box center [792, 226] width 7 height 12
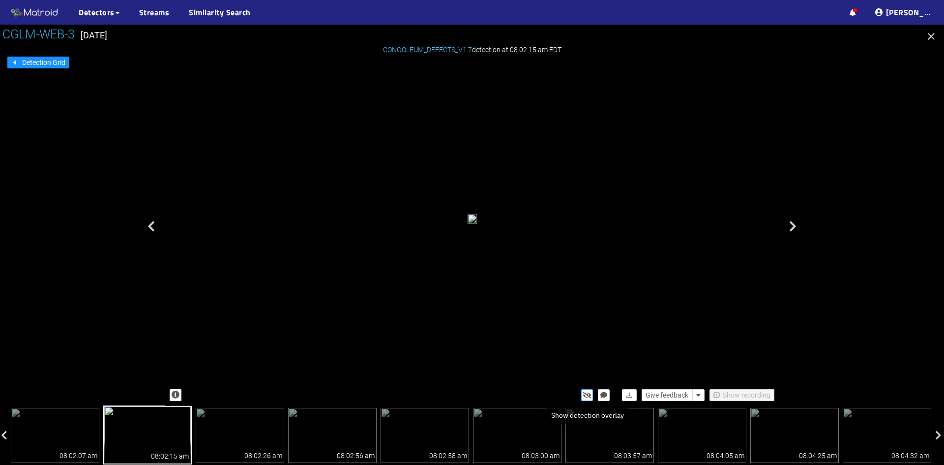
click at [582, 396] on button "button" at bounding box center [587, 395] width 12 height 12
click at [583, 396] on button "button" at bounding box center [587, 395] width 12 height 12
click at [239, 431] on img at bounding box center [240, 435] width 88 height 55
click at [588, 395] on icon "button" at bounding box center [587, 394] width 9 height 7
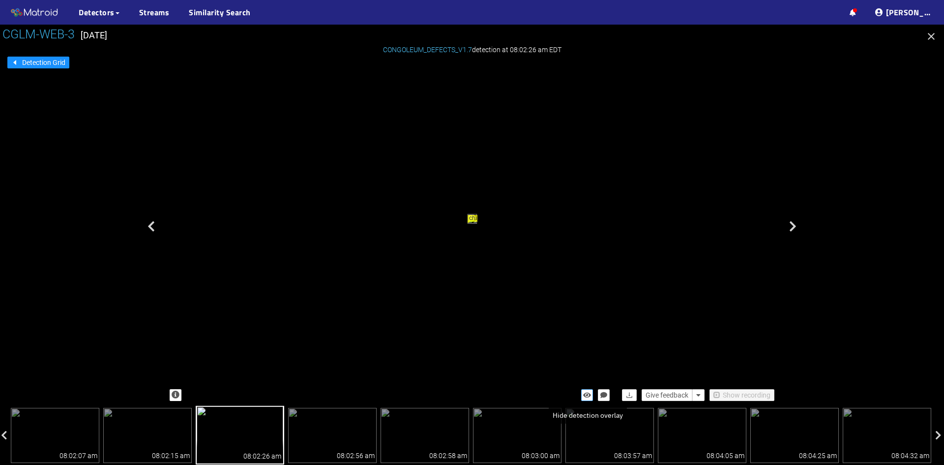
click at [588, 395] on icon "button" at bounding box center [587, 394] width 8 height 7
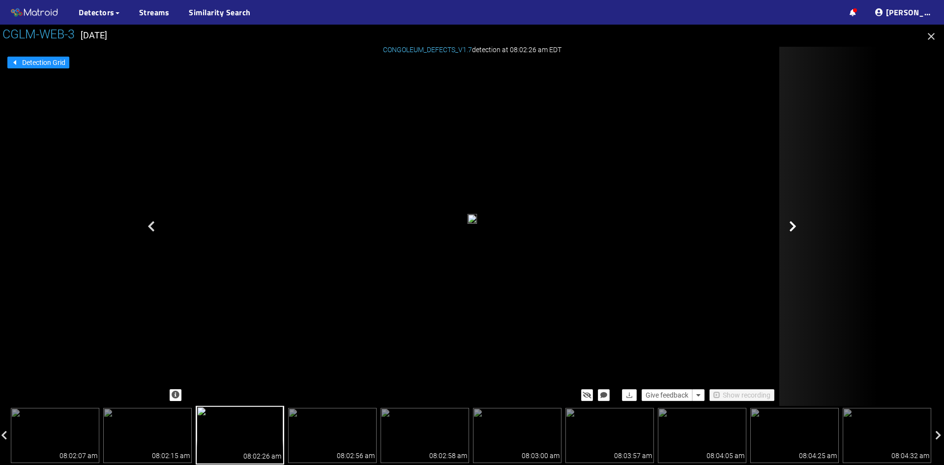
click at [792, 224] on icon at bounding box center [792, 226] width 7 height 12
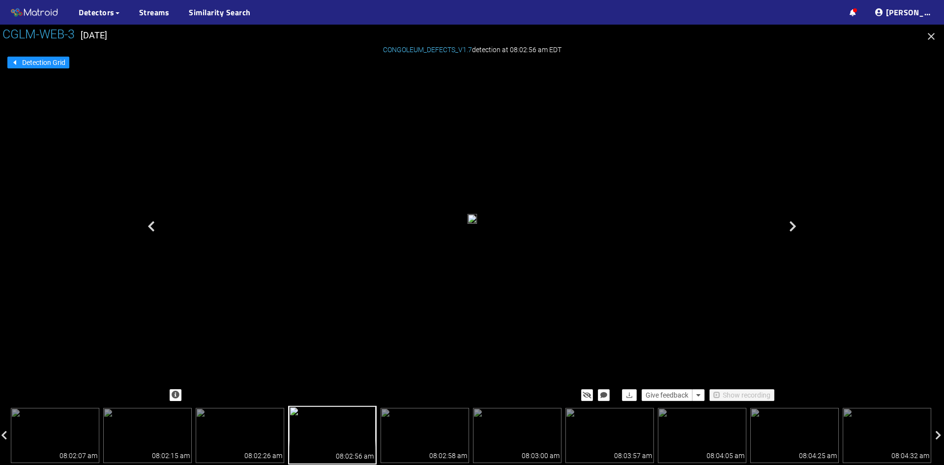
click at [792, 224] on icon at bounding box center [792, 226] width 7 height 12
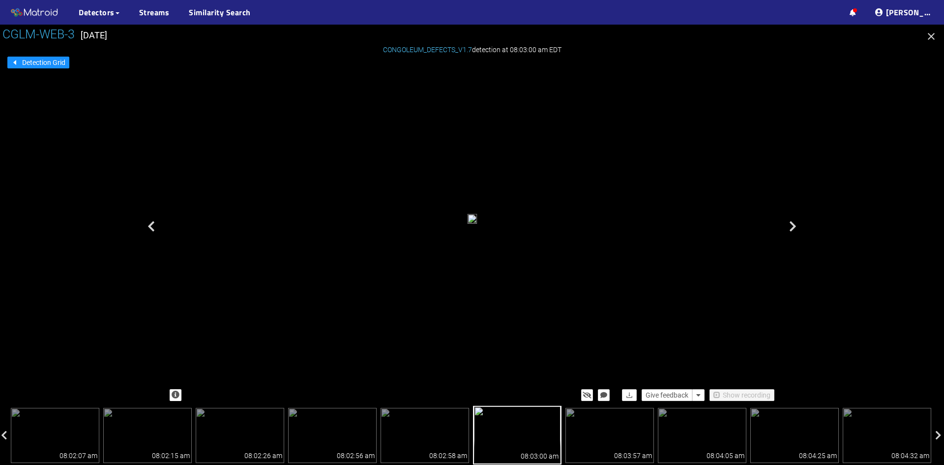
click at [792, 224] on icon at bounding box center [792, 226] width 7 height 12
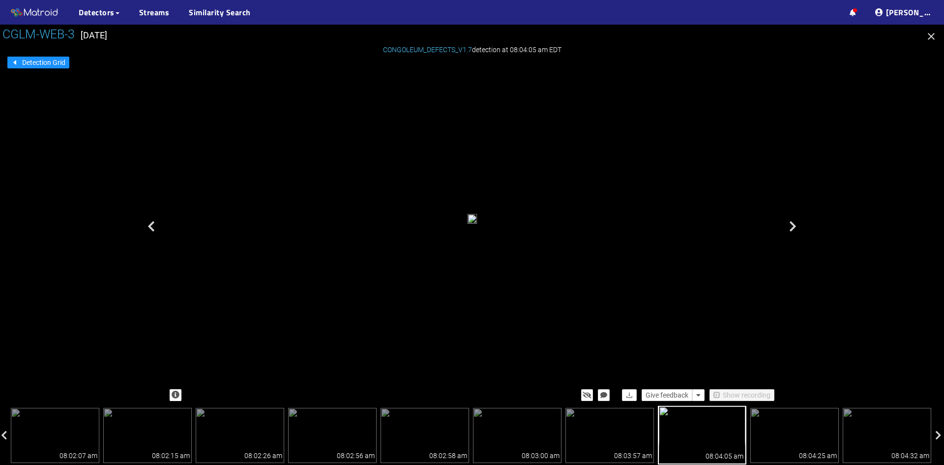
click at [792, 224] on icon at bounding box center [792, 226] width 7 height 12
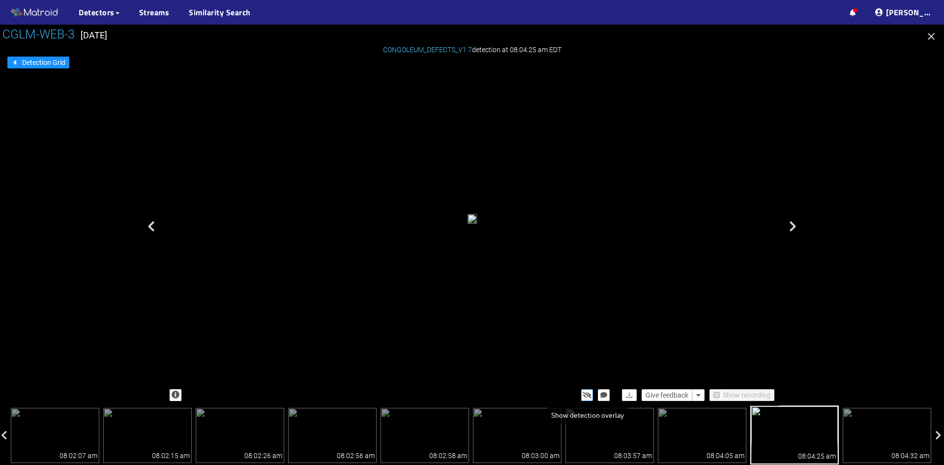
click at [588, 393] on icon "button" at bounding box center [587, 394] width 9 height 7
click at [588, 393] on icon "button" at bounding box center [587, 394] width 8 height 7
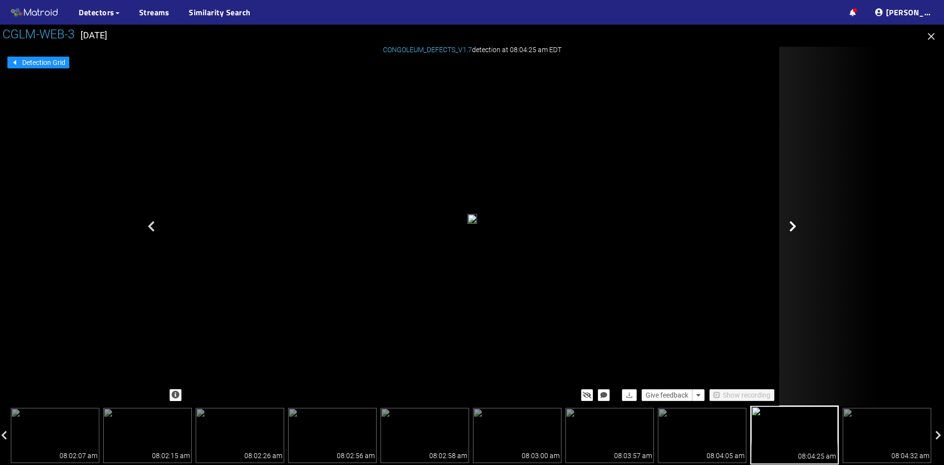
click at [791, 226] on icon at bounding box center [792, 226] width 7 height 12
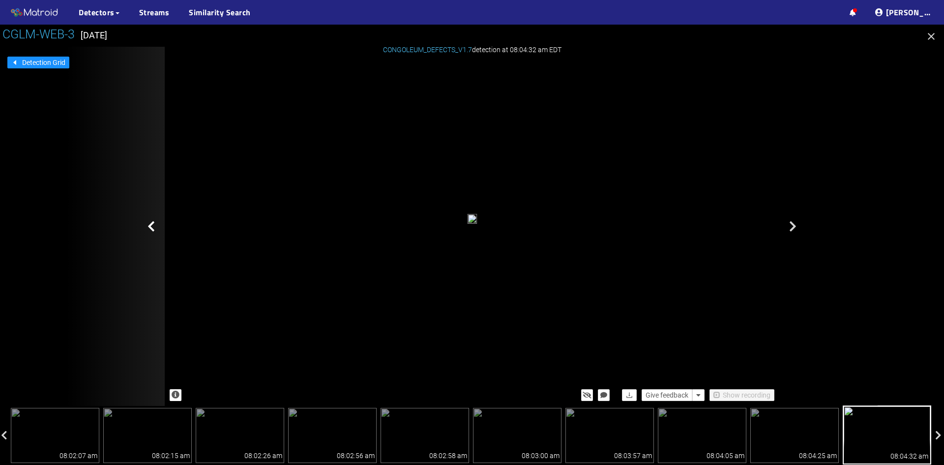
click at [153, 225] on icon at bounding box center [150, 226] width 7 height 12
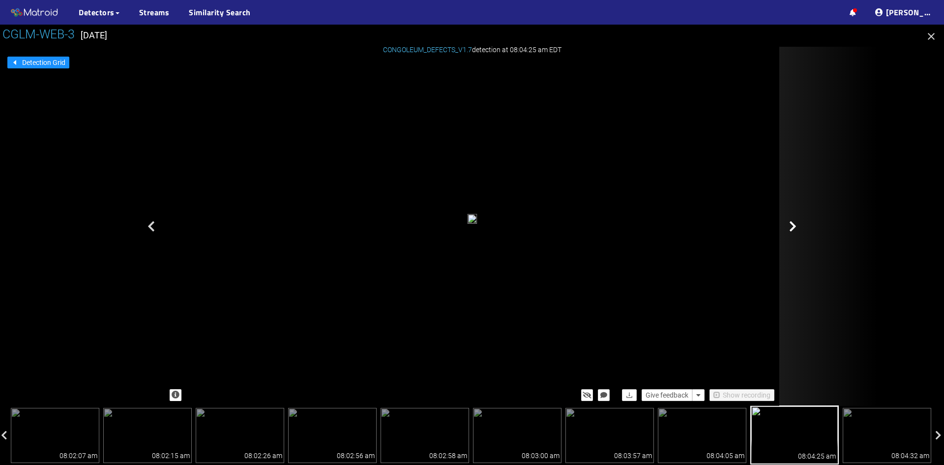
click at [792, 226] on icon at bounding box center [792, 226] width 7 height 12
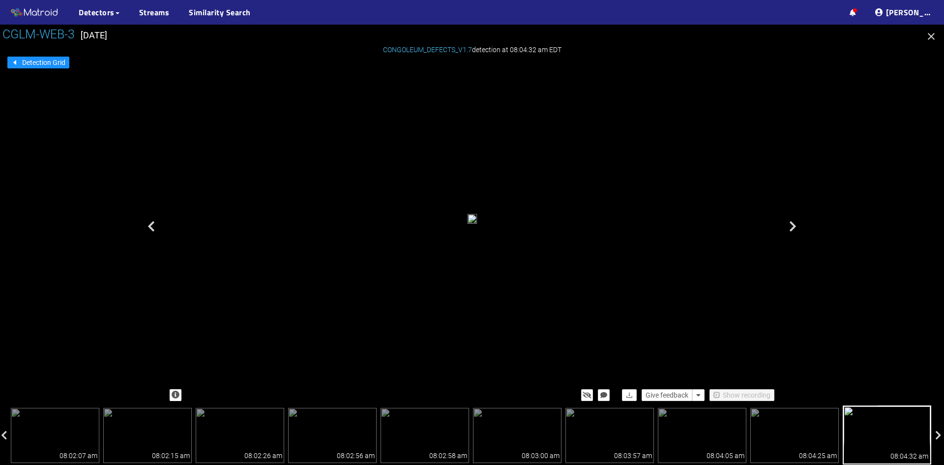
click at [792, 226] on icon at bounding box center [792, 226] width 7 height 12
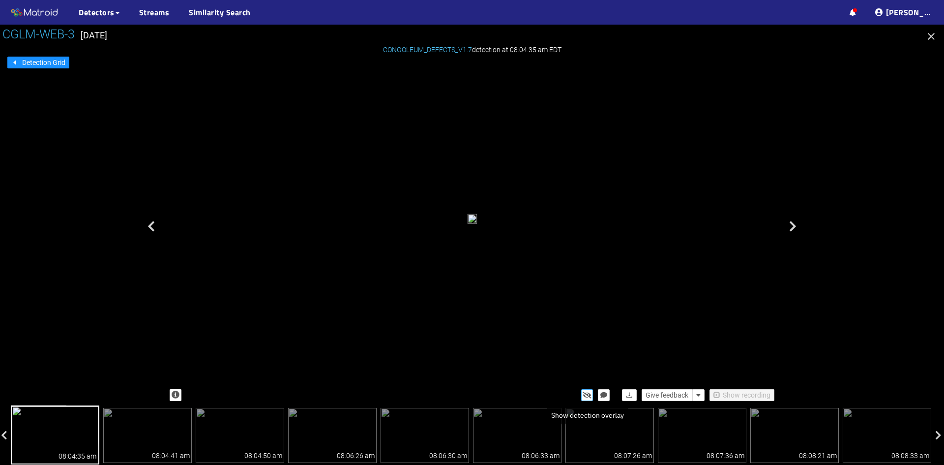
click at [583, 393] on icon "button" at bounding box center [587, 394] width 9 height 7
click at [583, 393] on icon "button" at bounding box center [587, 394] width 8 height 7
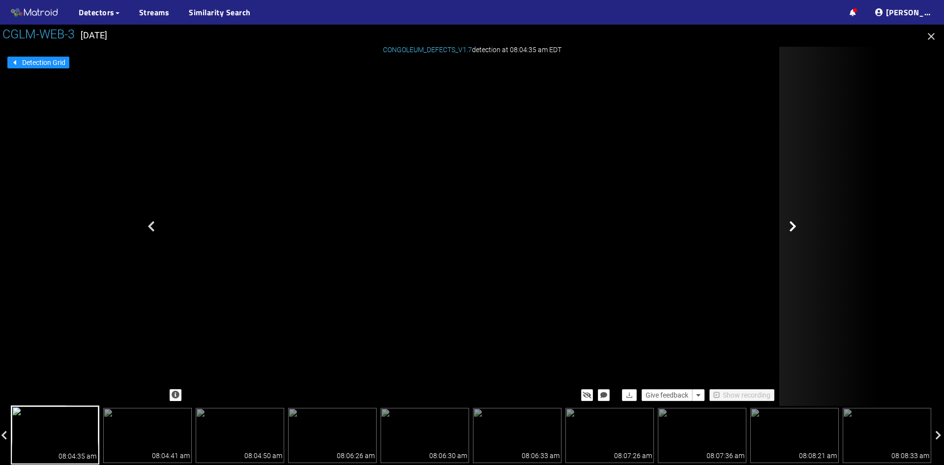
click at [792, 225] on icon at bounding box center [792, 226] width 7 height 12
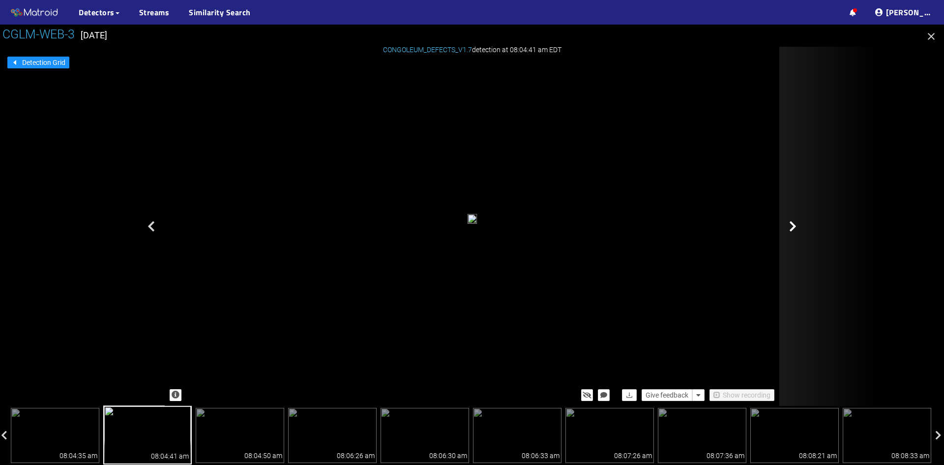
click at [793, 225] on icon at bounding box center [792, 226] width 7 height 12
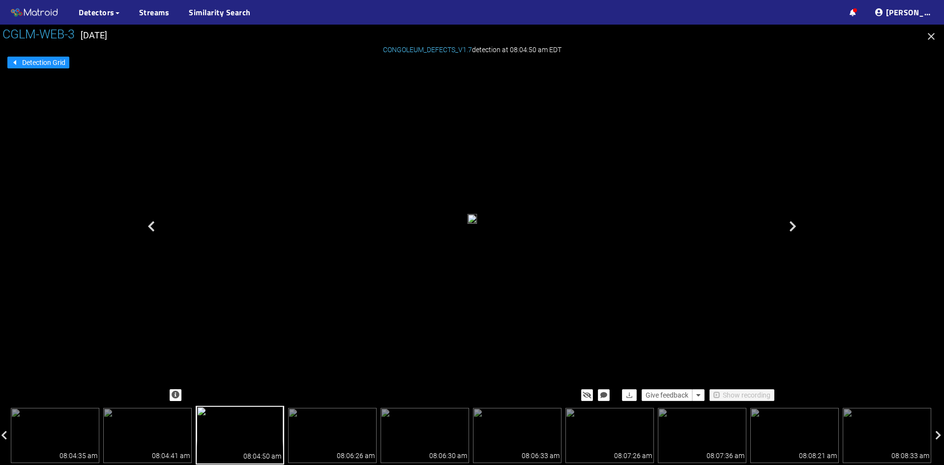
click at [793, 225] on icon at bounding box center [792, 226] width 7 height 12
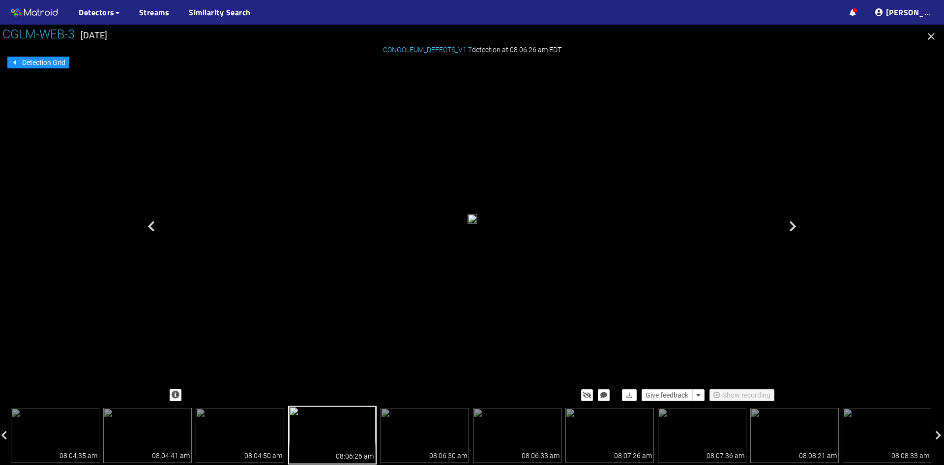
click at [793, 225] on icon at bounding box center [792, 226] width 7 height 12
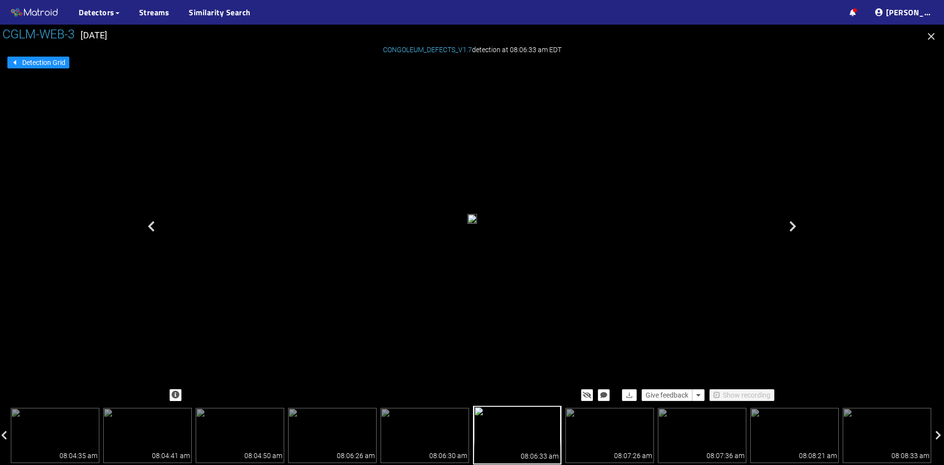
click at [793, 225] on icon at bounding box center [792, 226] width 7 height 12
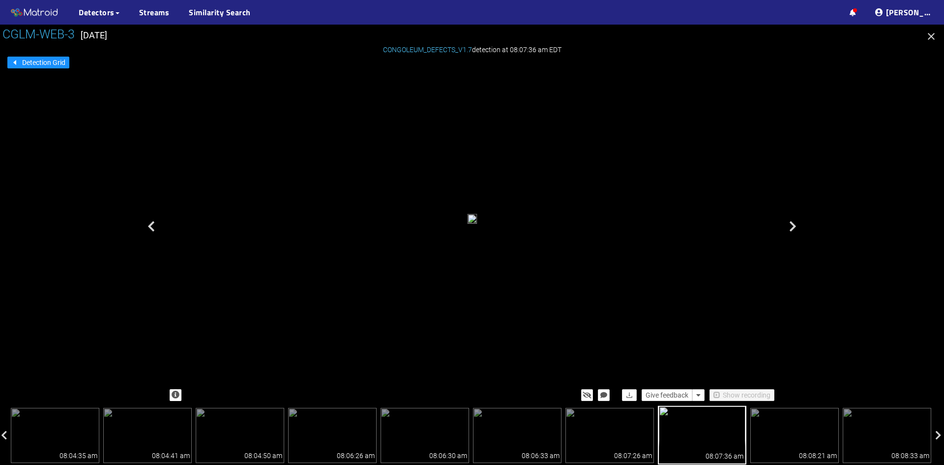
click at [793, 225] on icon at bounding box center [792, 226] width 7 height 12
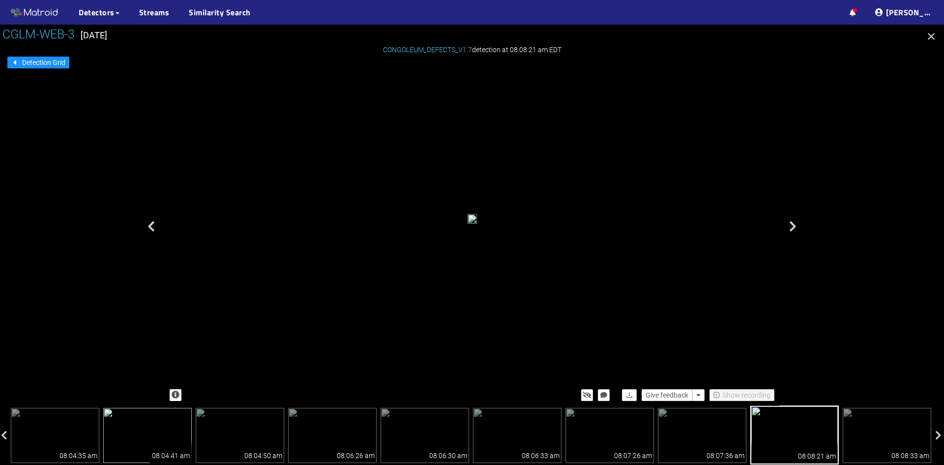
click at [160, 444] on div "08:04:41 am" at bounding box center [171, 451] width 42 height 24
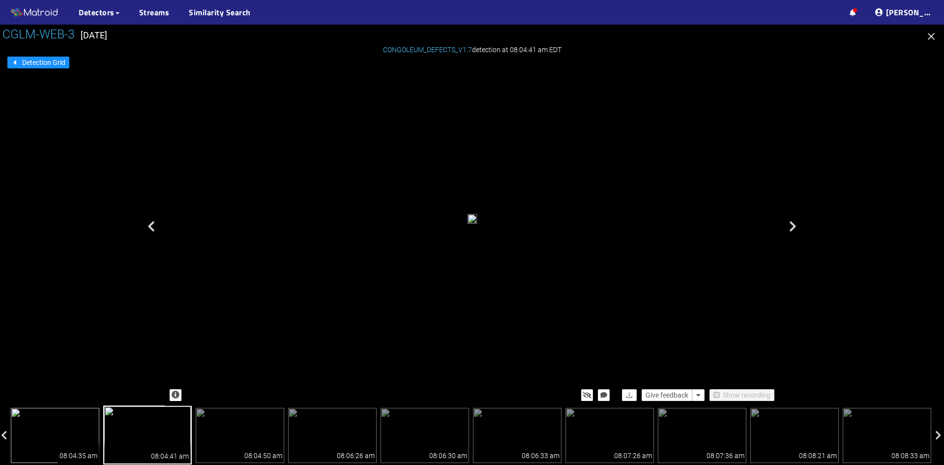
click at [67, 436] on img at bounding box center [55, 435] width 88 height 55
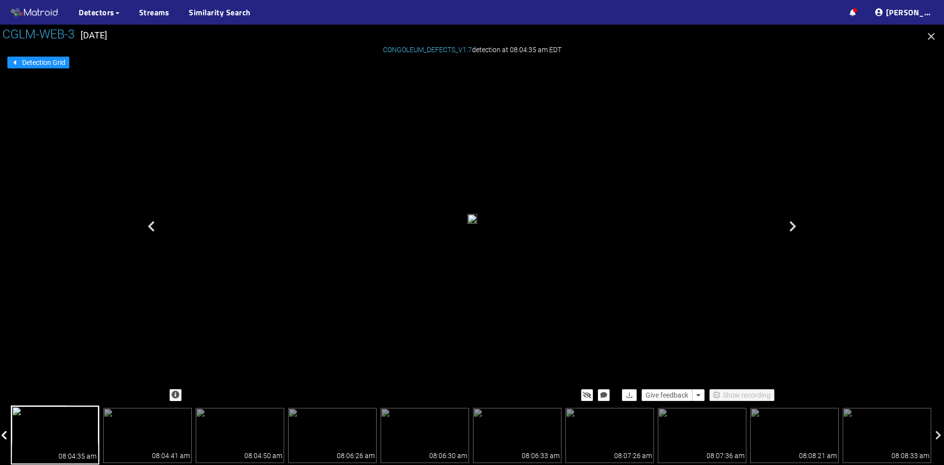
click at [5, 430] on icon at bounding box center [4, 435] width 6 height 10
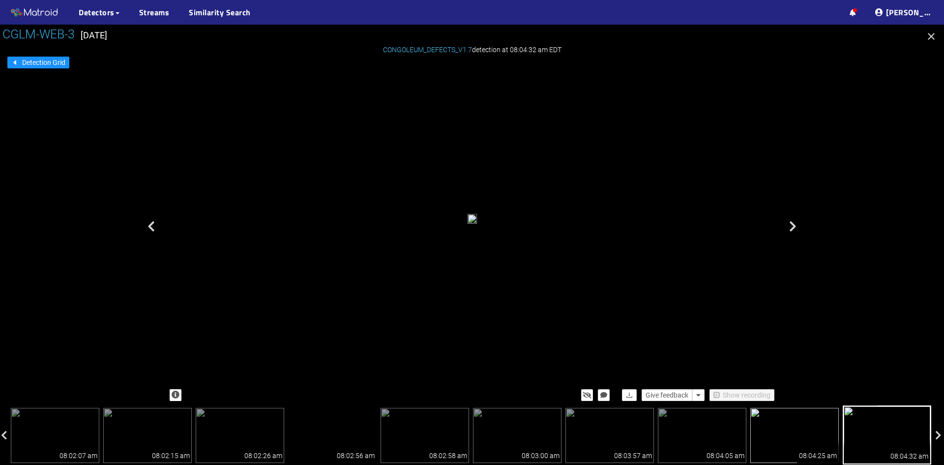
click at [808, 421] on img at bounding box center [794, 435] width 88 height 55
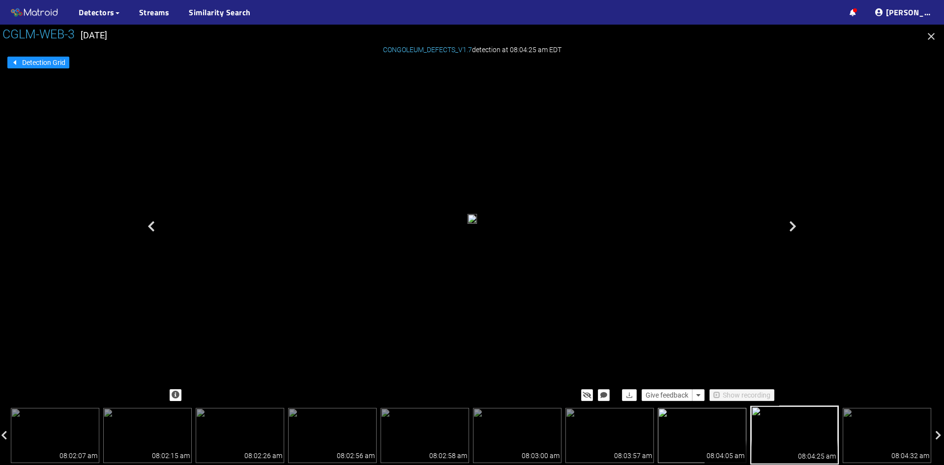
click at [711, 431] on img at bounding box center [702, 435] width 88 height 55
click at [618, 433] on img at bounding box center [609, 435] width 88 height 55
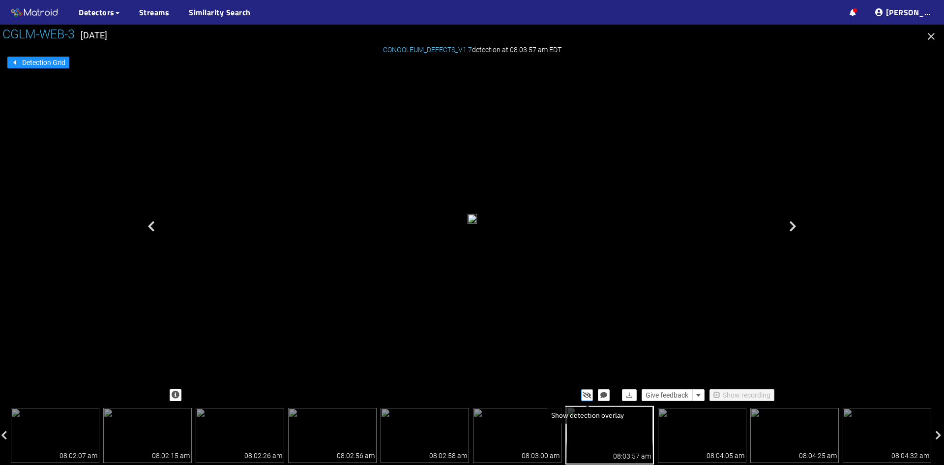
click at [587, 392] on icon "button" at bounding box center [587, 394] width 9 height 7
click at [587, 392] on icon "button" at bounding box center [587, 394] width 8 height 7
click at [718, 438] on img at bounding box center [702, 435] width 88 height 55
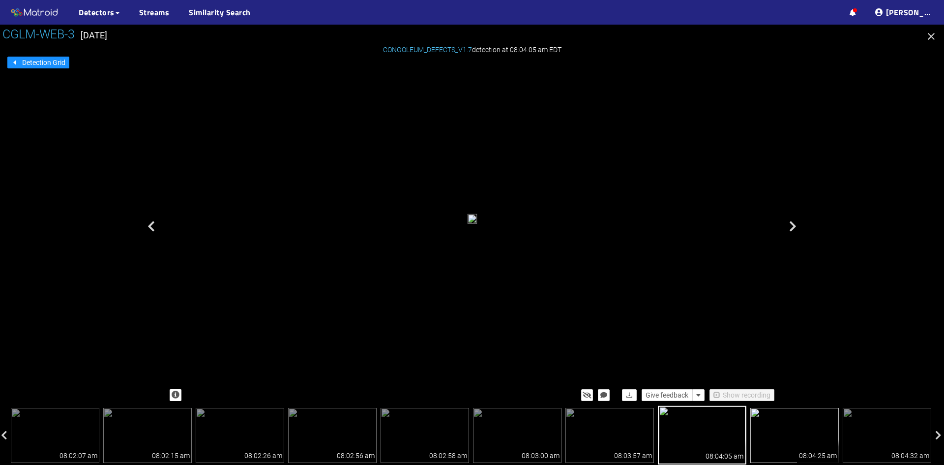
click at [779, 429] on img at bounding box center [794, 435] width 88 height 55
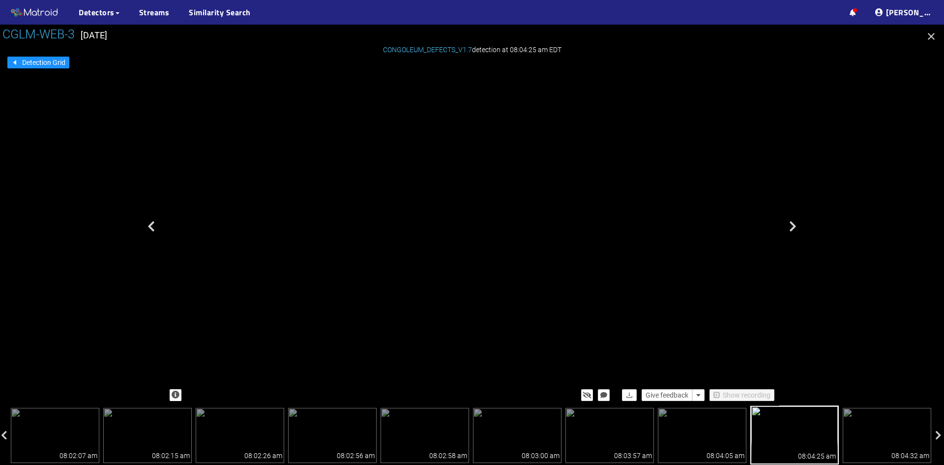
drag, startPoint x: 414, startPoint y: 119, endPoint x: 404, endPoint y: 226, distance: 106.7
click at [410, 277] on div at bounding box center [402, 272] width 15 height 19
drag, startPoint x: 410, startPoint y: 198, endPoint x: 410, endPoint y: 224, distance: 25.6
click at [370, 224] on div at bounding box center [360, 229] width 19 height 24
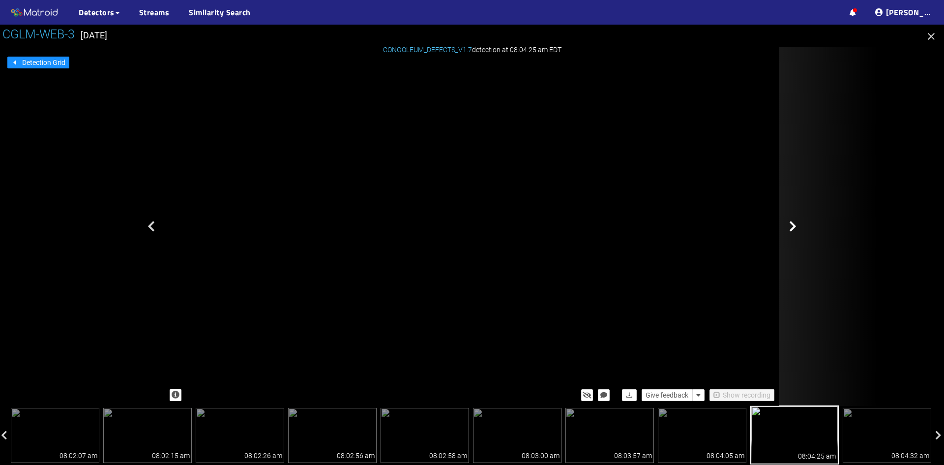
click at [792, 226] on icon at bounding box center [792, 226] width 7 height 12
click at [794, 223] on icon at bounding box center [792, 226] width 7 height 12
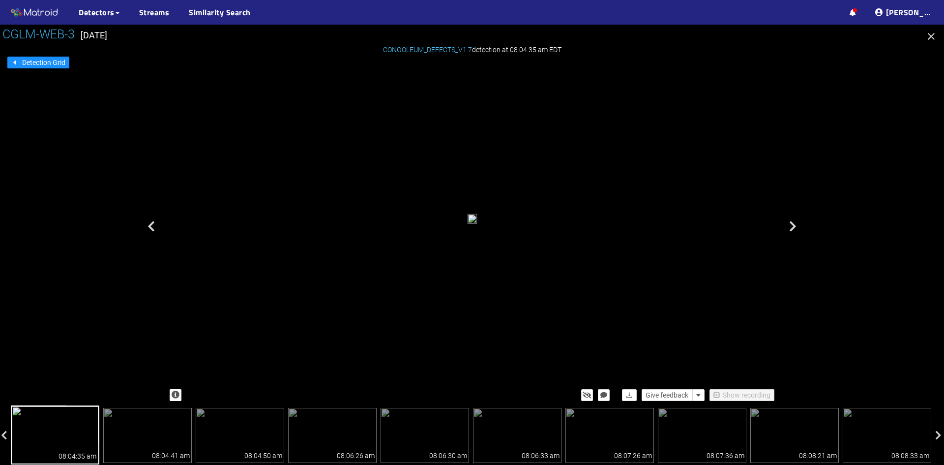
click at [794, 223] on icon at bounding box center [792, 226] width 7 height 12
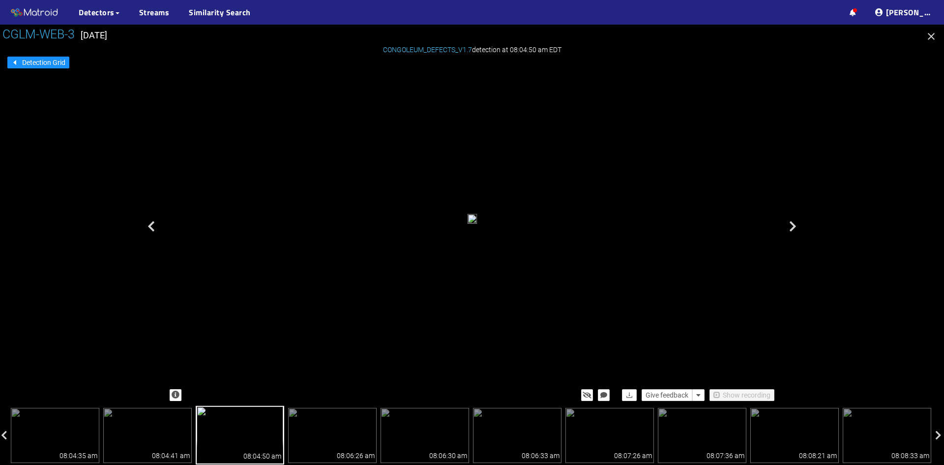
click at [794, 223] on icon at bounding box center [792, 226] width 7 height 12
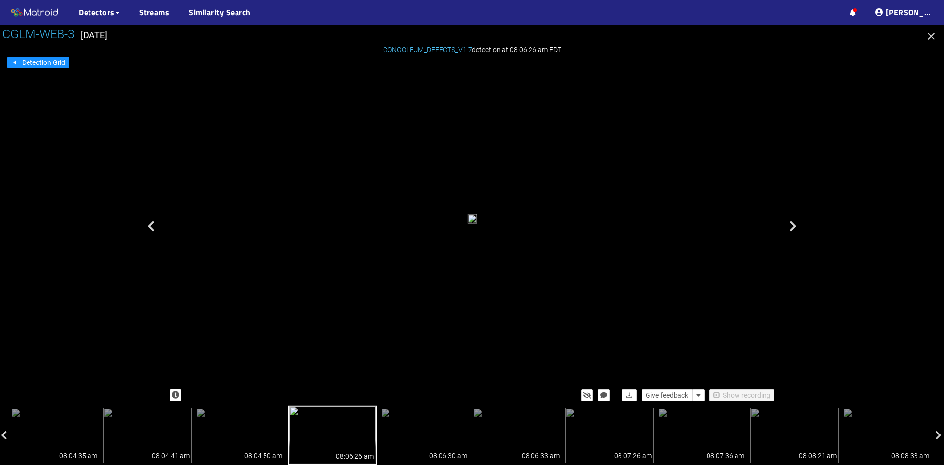
click at [794, 223] on icon at bounding box center [792, 226] width 7 height 12
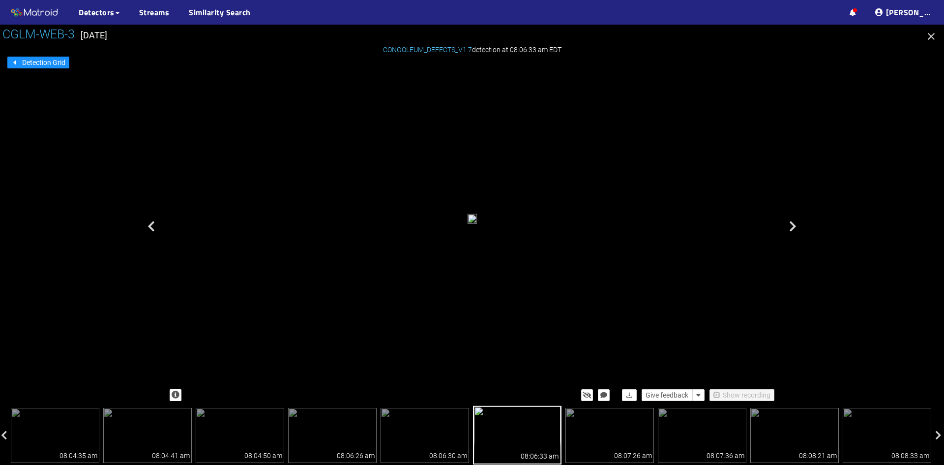
click at [794, 223] on icon at bounding box center [792, 226] width 7 height 12
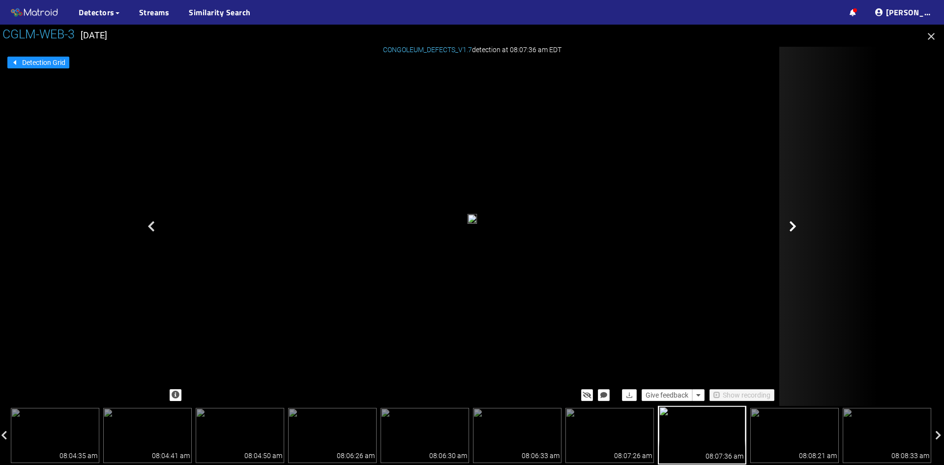
click at [794, 223] on icon at bounding box center [792, 226] width 7 height 12
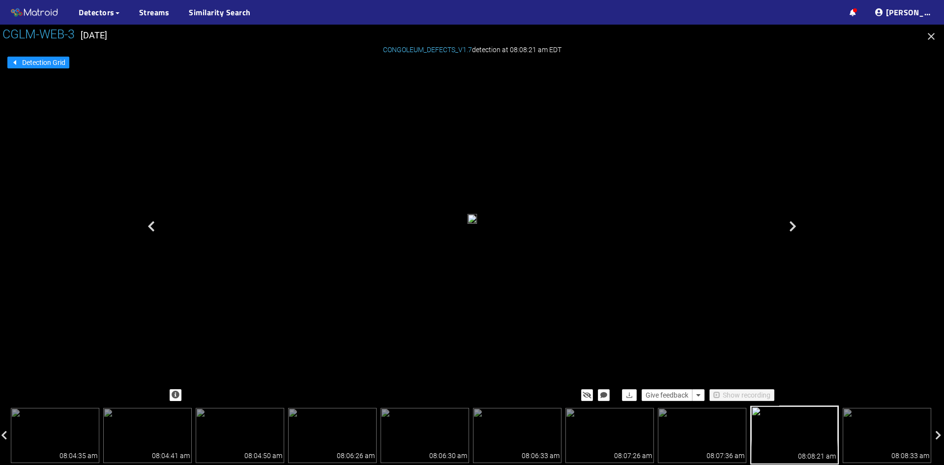
click at [794, 223] on icon at bounding box center [792, 226] width 7 height 12
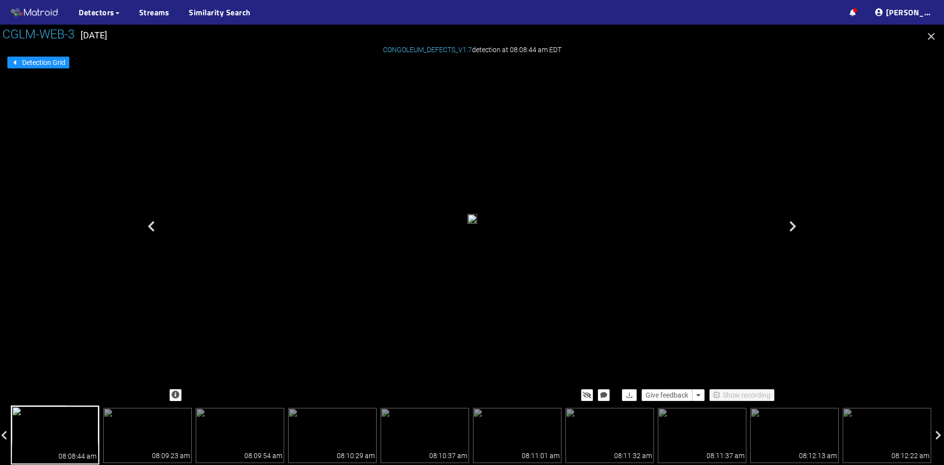
click at [794, 223] on icon at bounding box center [792, 226] width 7 height 12
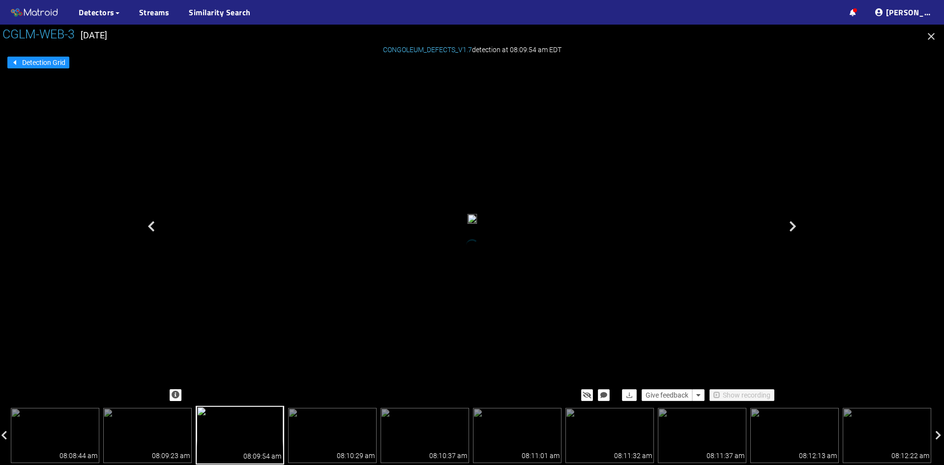
click at [794, 223] on icon at bounding box center [792, 226] width 7 height 12
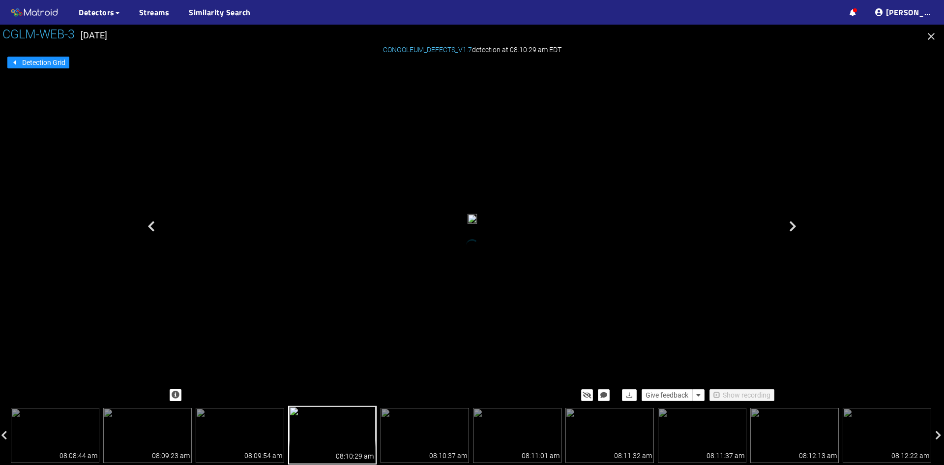
click at [794, 223] on icon at bounding box center [792, 226] width 7 height 12
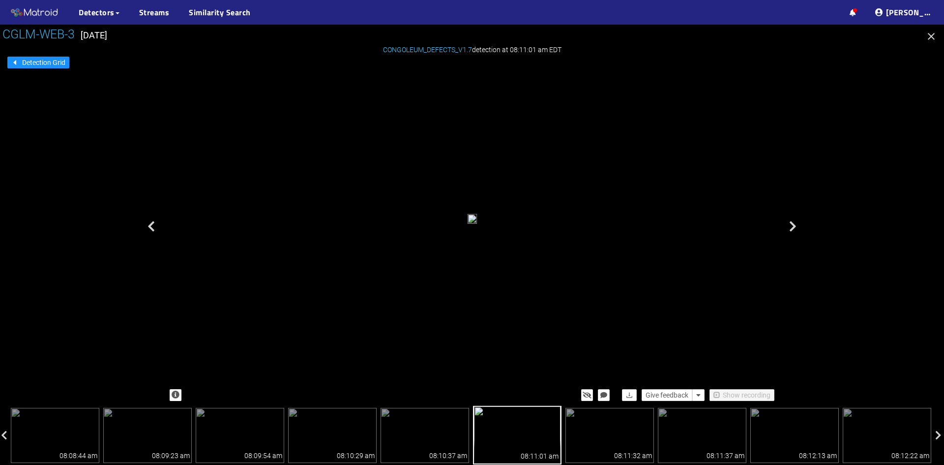
click at [931, 34] on icon "button" at bounding box center [931, 36] width 12 height 12
